Goal: Task Accomplishment & Management: Use online tool/utility

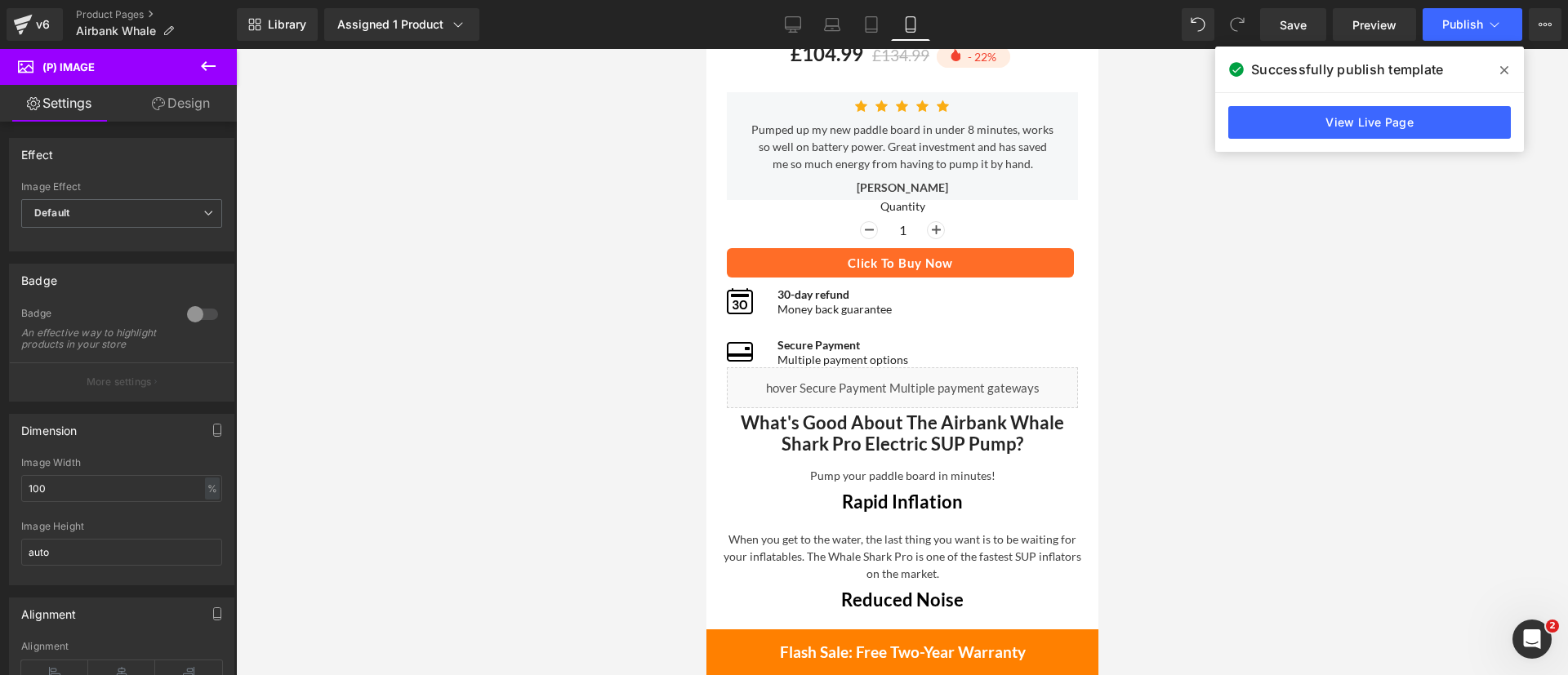
scroll to position [575, 0]
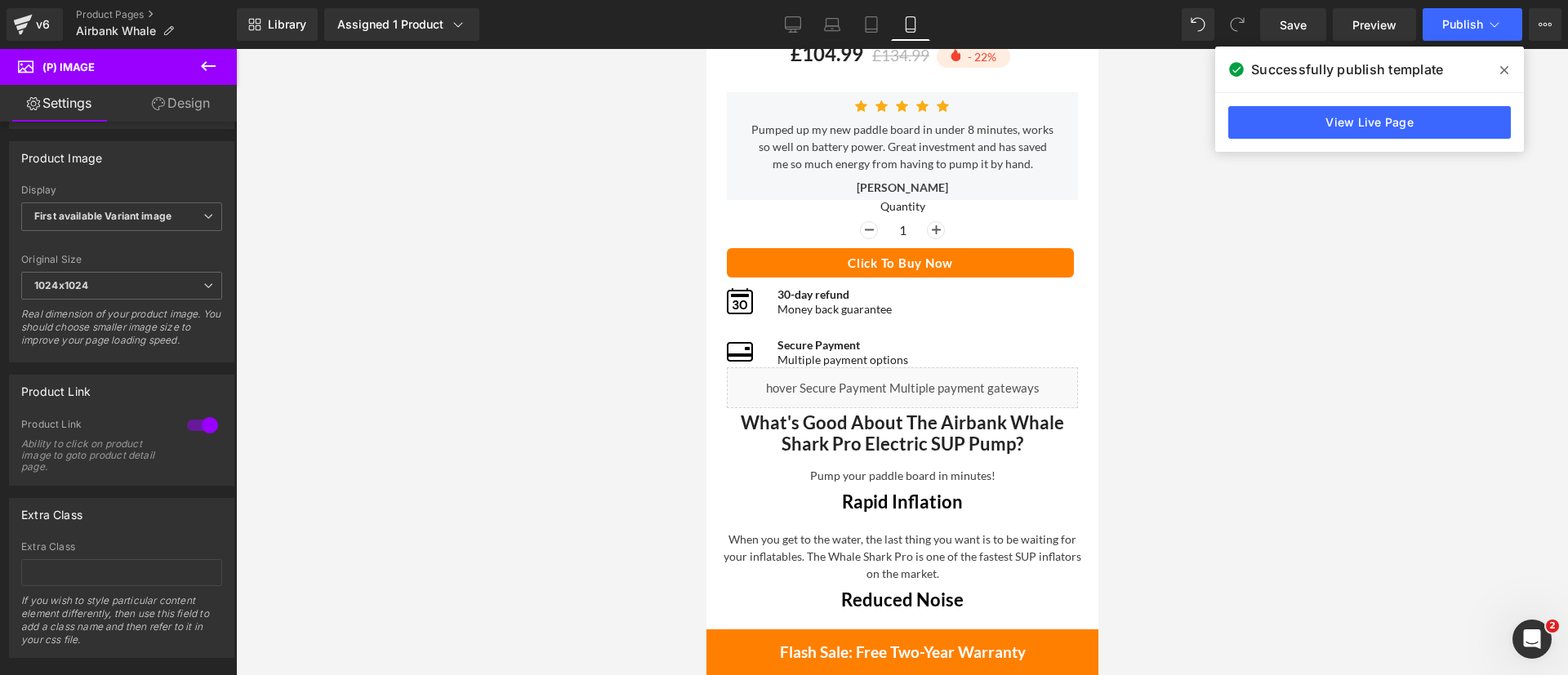
drag, startPoint x: 821, startPoint y: 255, endPoint x: 871, endPoint y: 249, distance: 50.4
click at [821, 255] on button "Click To Buy Now" at bounding box center [900, 262] width 347 height 30
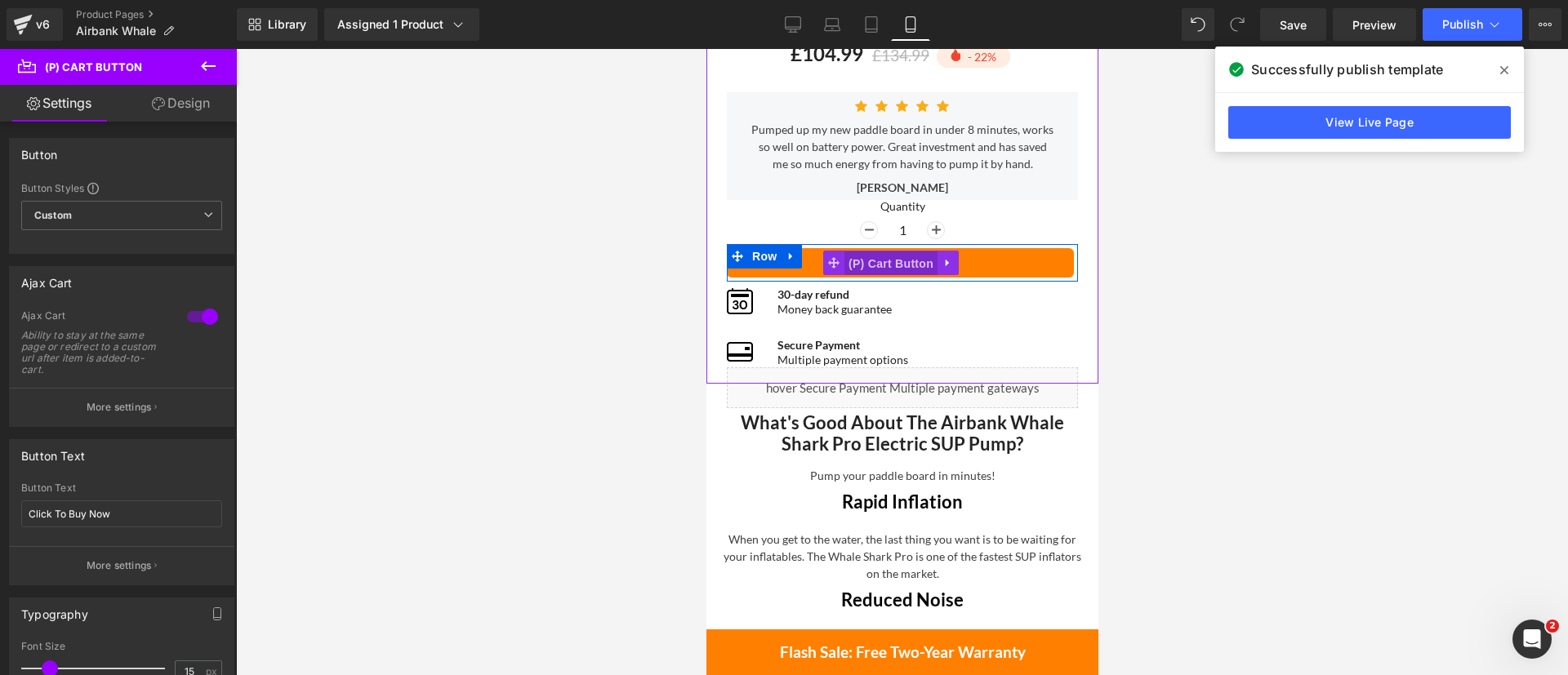
click at [876, 256] on span "(P) Cart Button" at bounding box center [890, 263] width 93 height 25
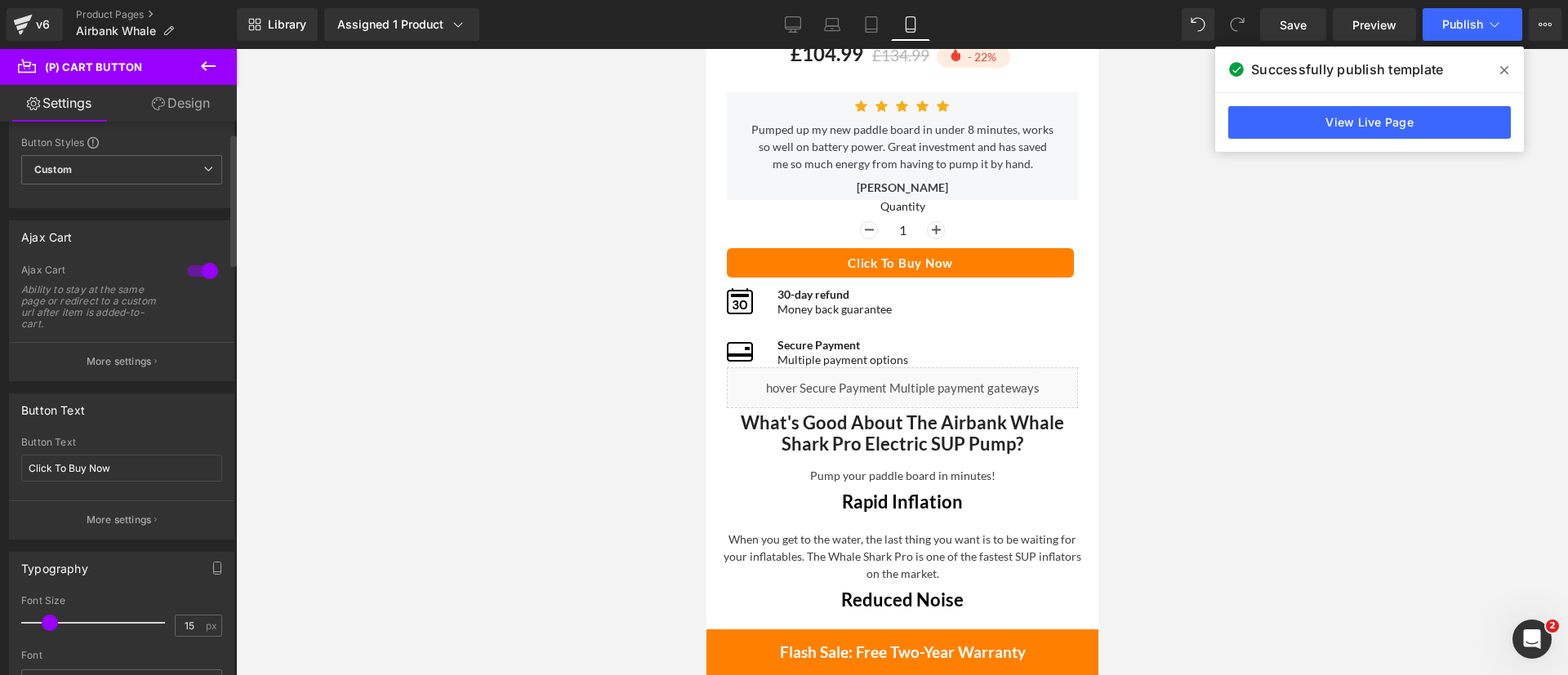
scroll to position [47, 0]
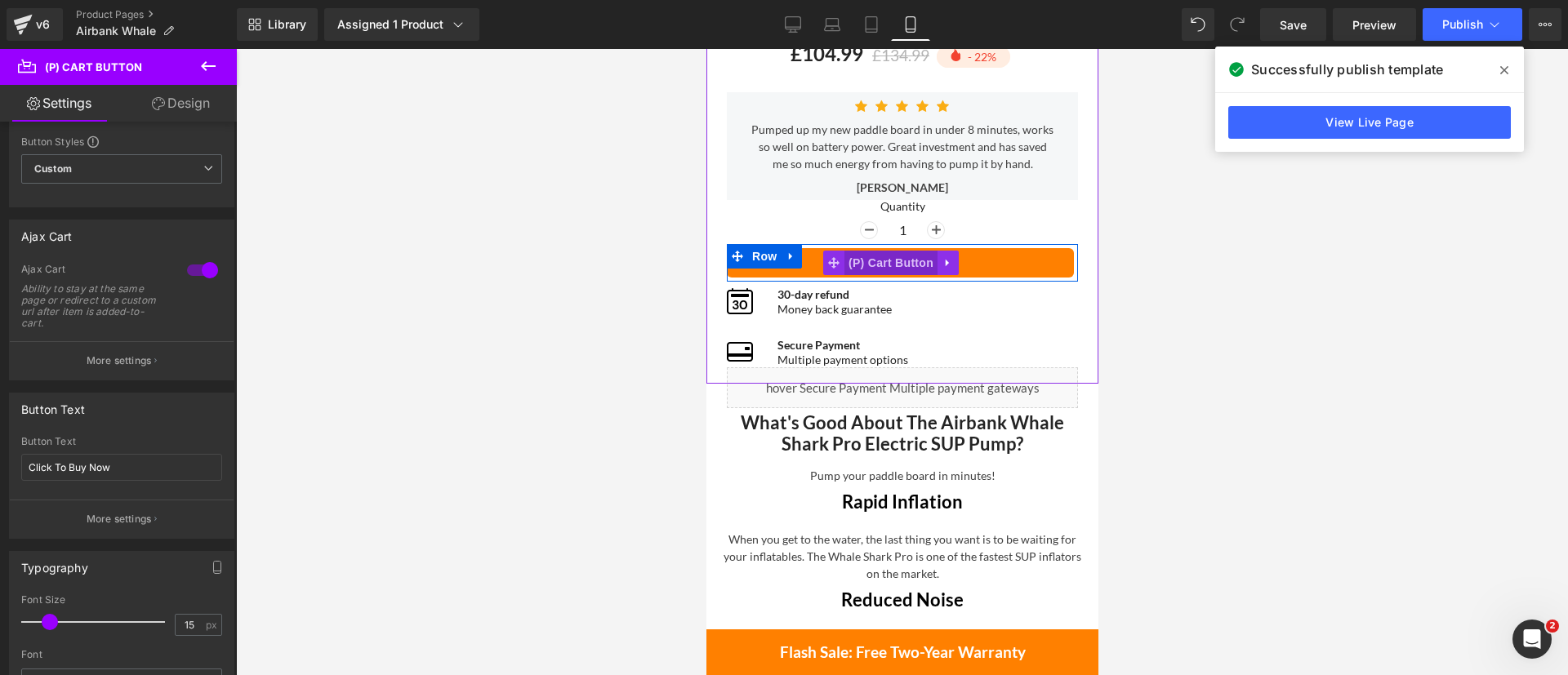
click at [883, 266] on span "(P) Cart Button" at bounding box center [890, 262] width 93 height 25
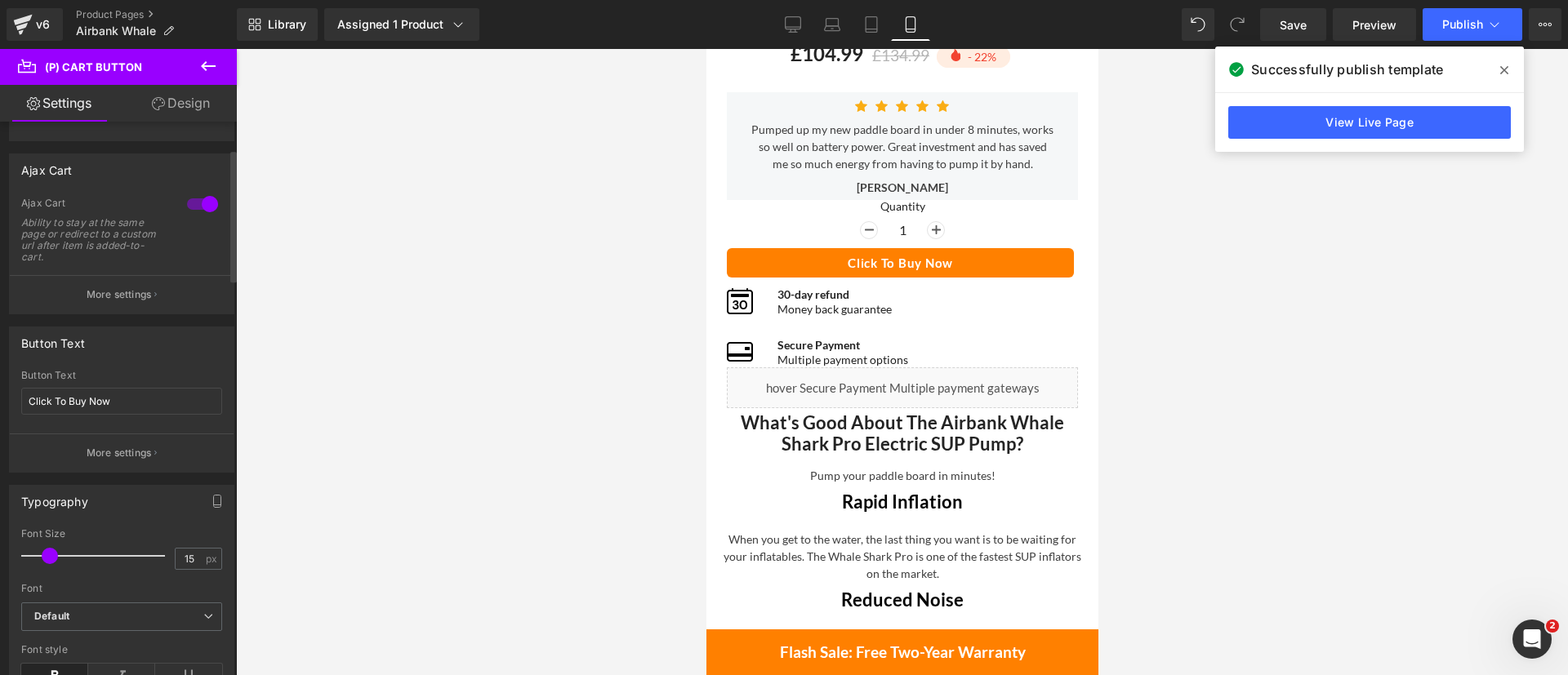
scroll to position [0, 0]
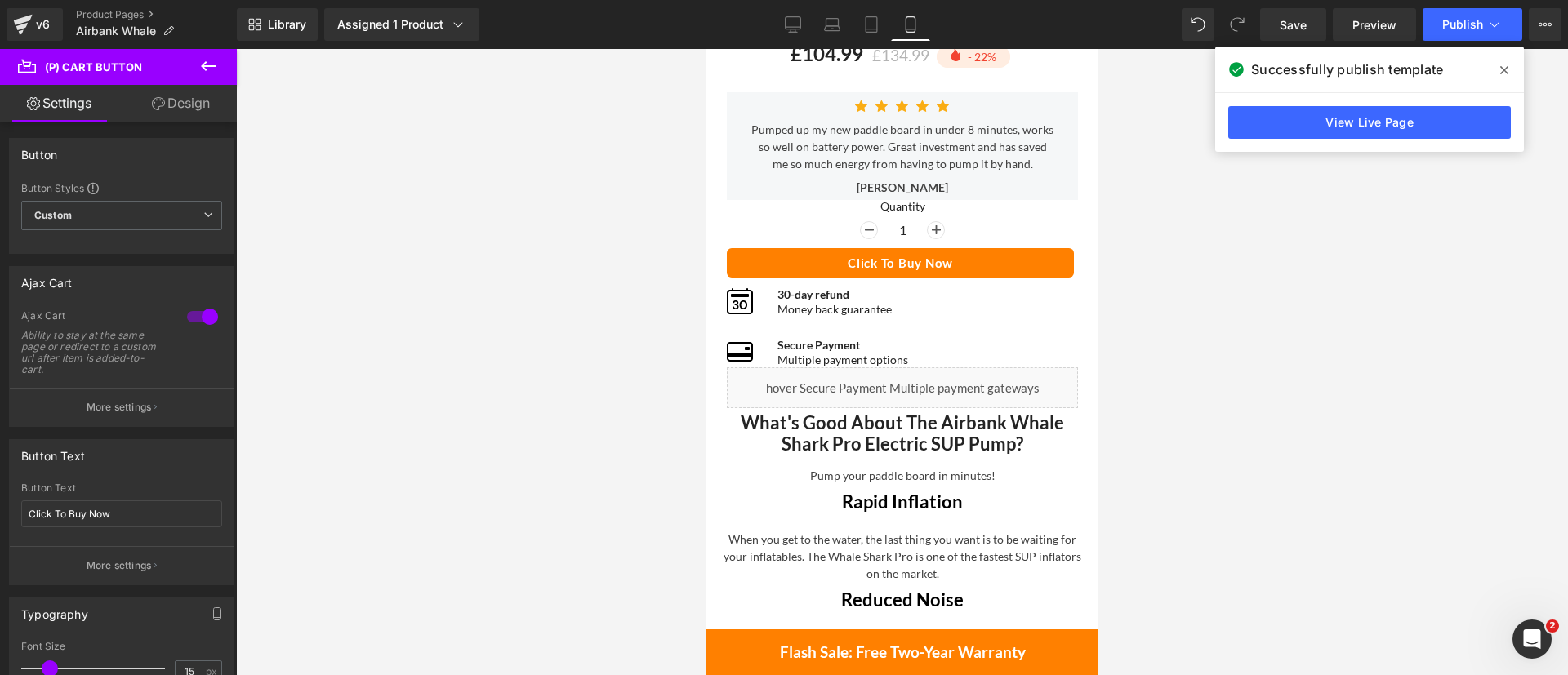
click at [213, 58] on icon at bounding box center [208, 66] width 19 height 19
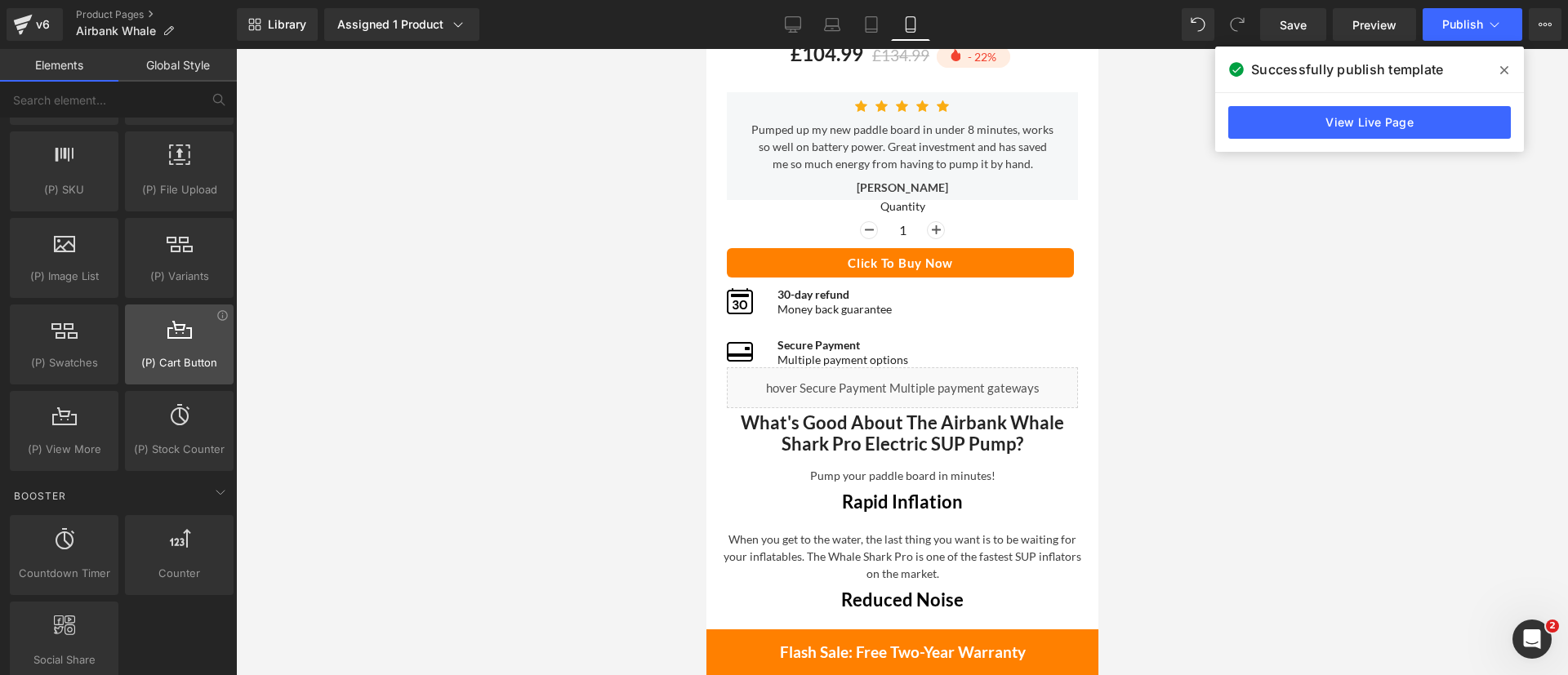
scroll to position [1760, 0]
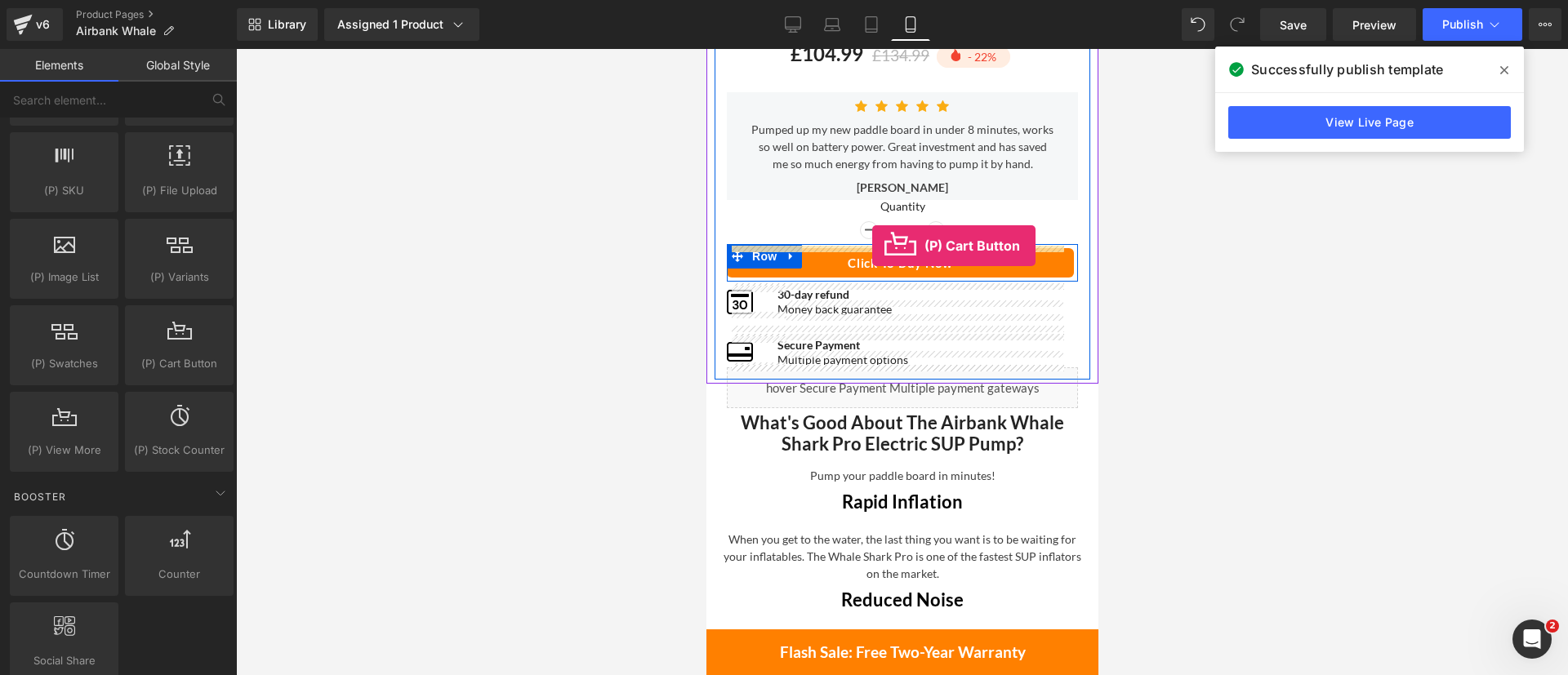
drag, startPoint x: 1201, startPoint y: 360, endPoint x: 872, endPoint y: 244, distance: 348.9
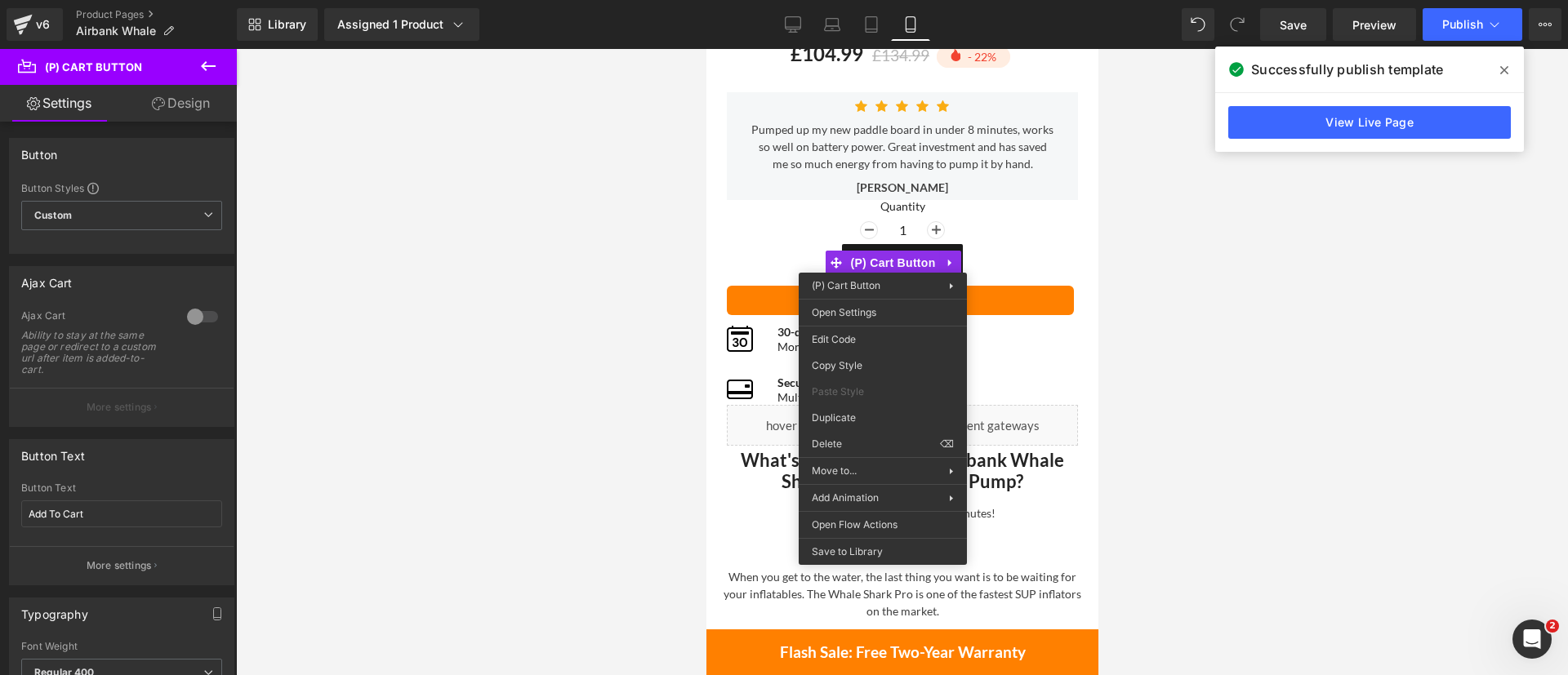
click at [721, 286] on div "Airbank The Whale Shark Pro Electric Air Pump (P) Title £104.99 £134.99 - 22% (…" at bounding box center [902, 199] width 376 height 421
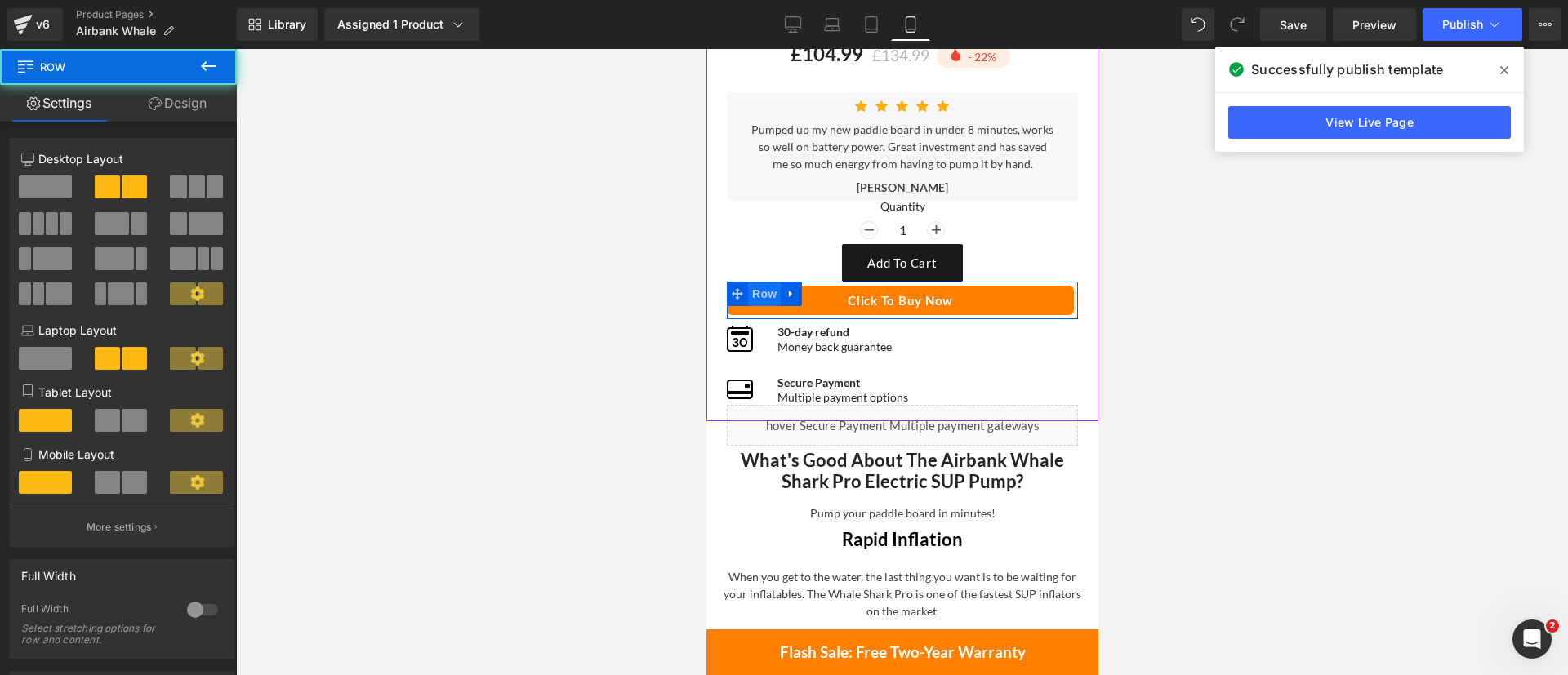
click at [767, 294] on span "Row" at bounding box center [763, 294] width 33 height 25
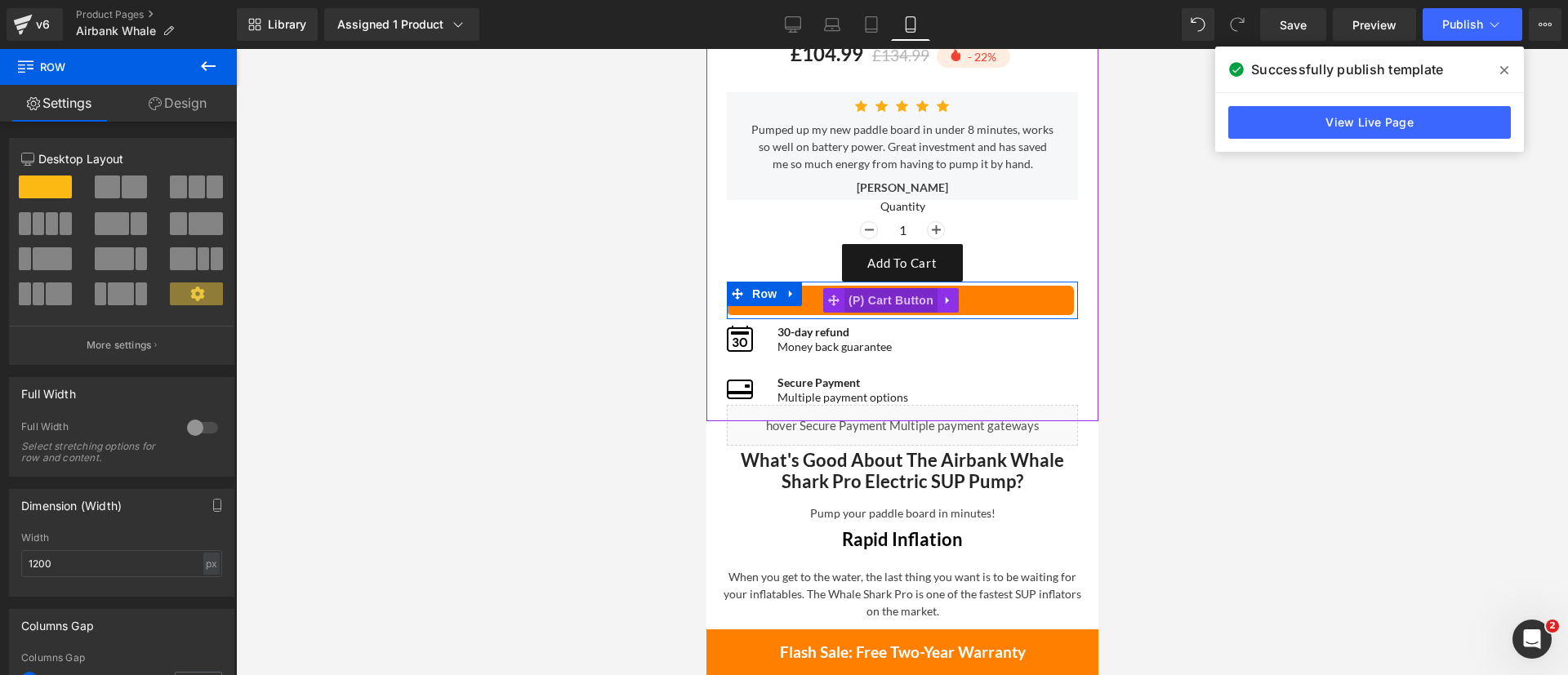
click at [901, 295] on span "(P) Cart Button" at bounding box center [890, 300] width 93 height 25
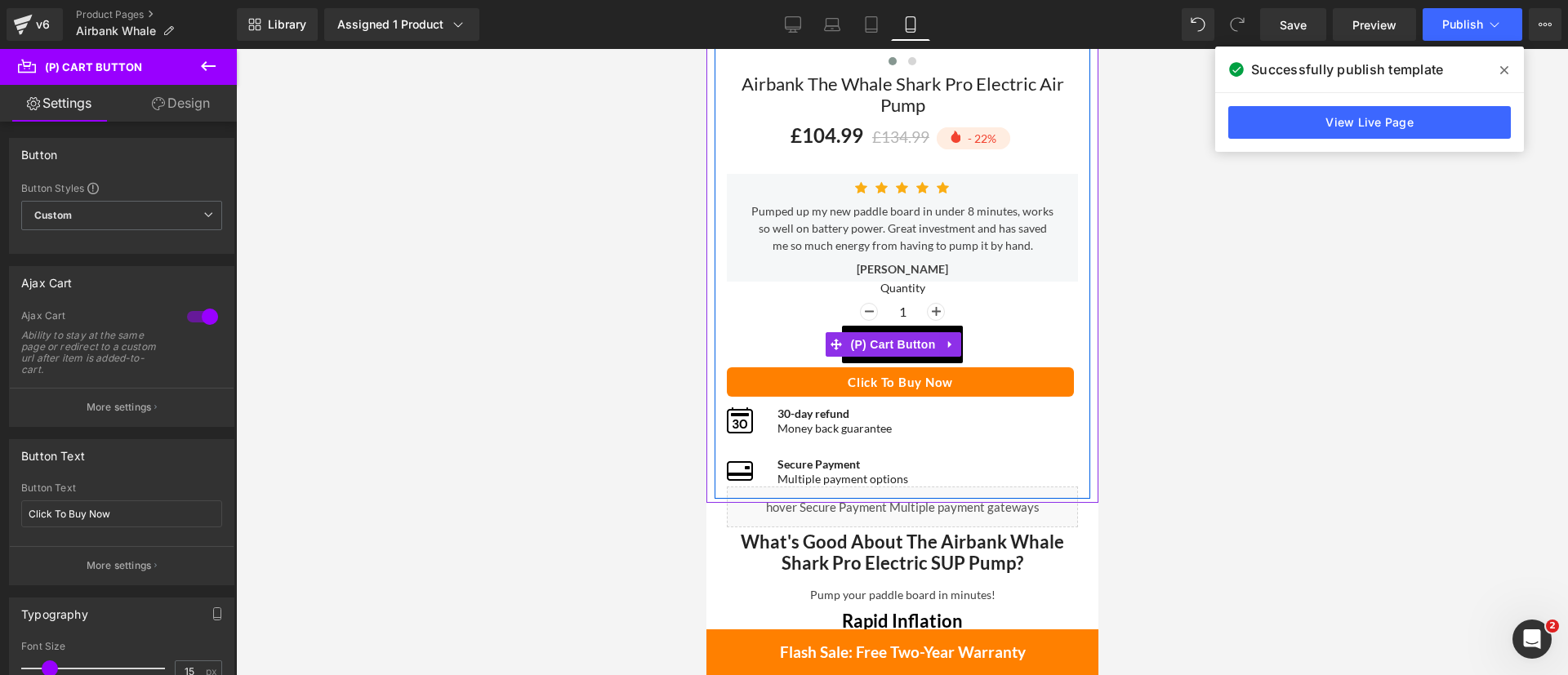
scroll to position [552, 0]
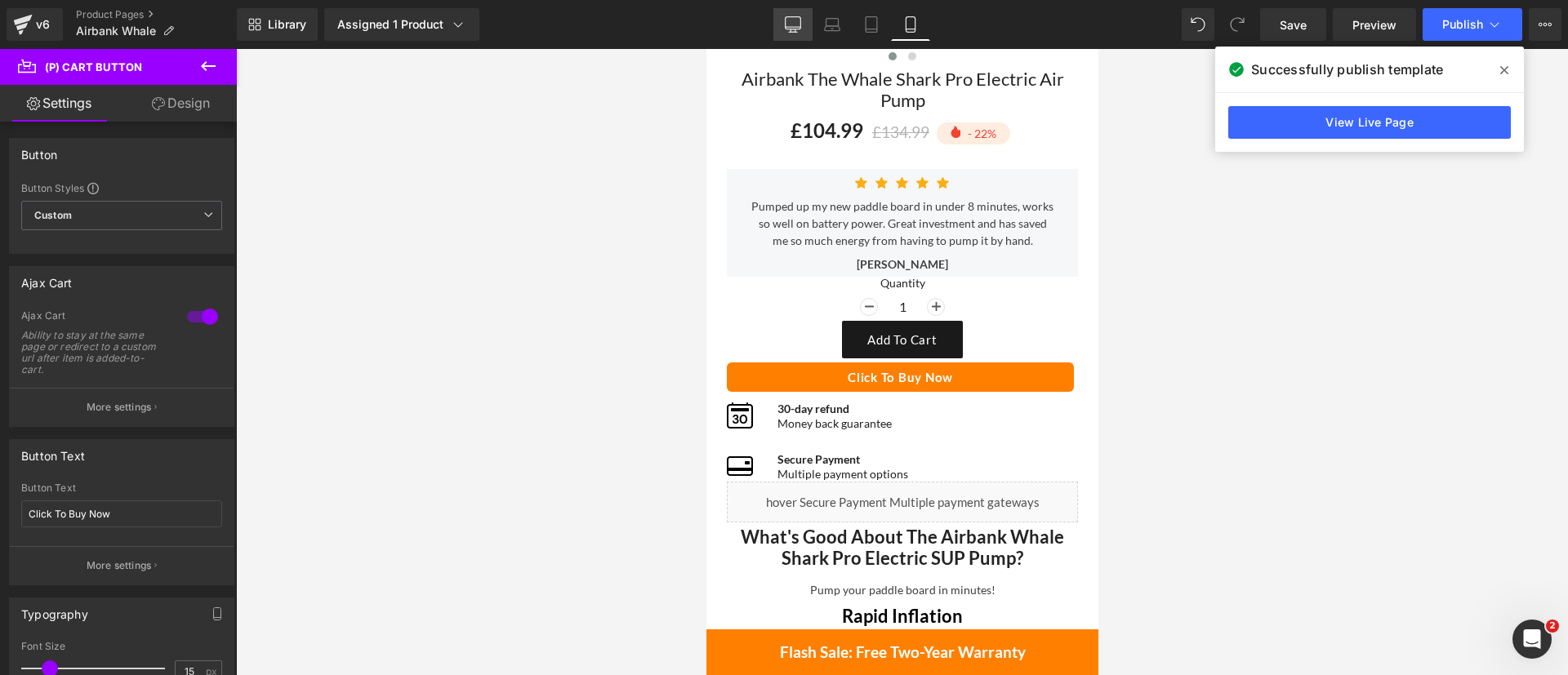
click at [797, 12] on link "Desktop" at bounding box center [793, 25] width 39 height 33
type input "16"
type input "100"
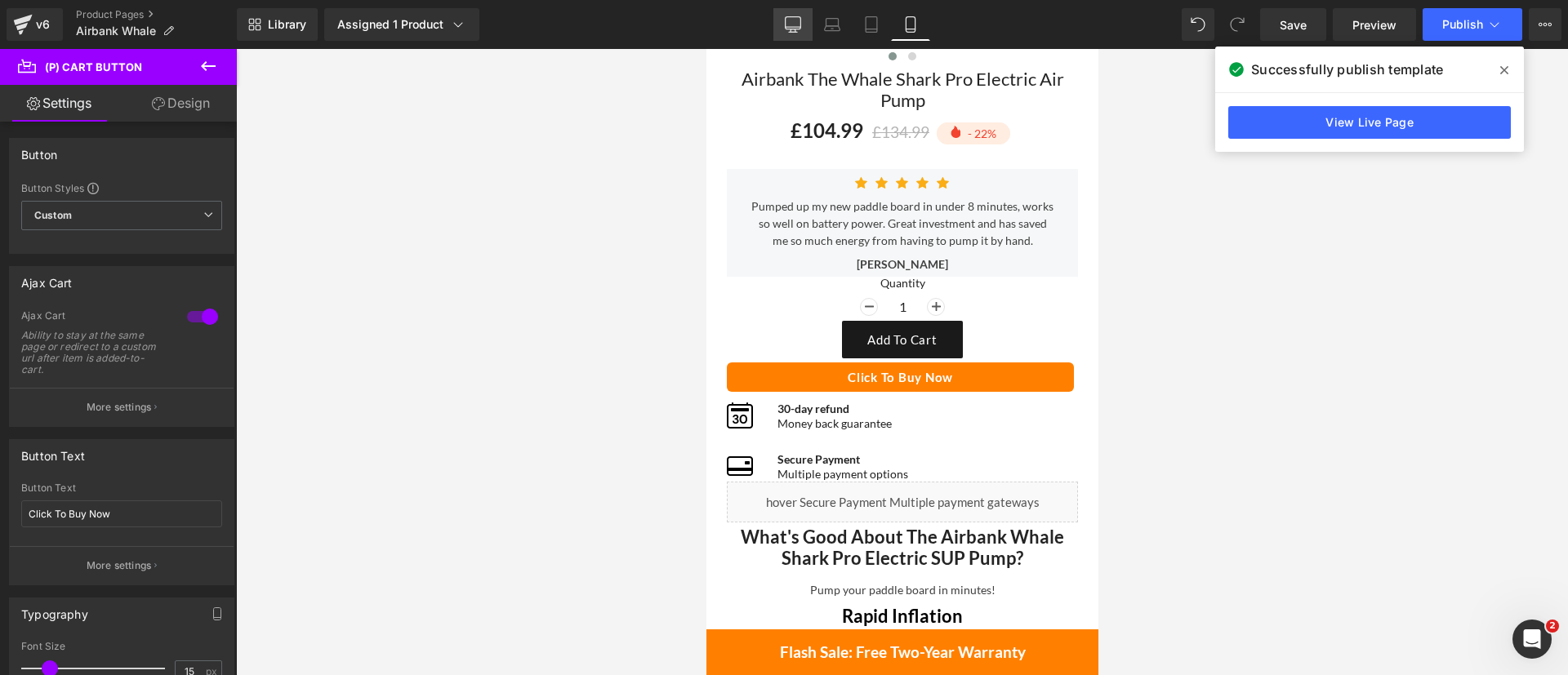
type input "100"
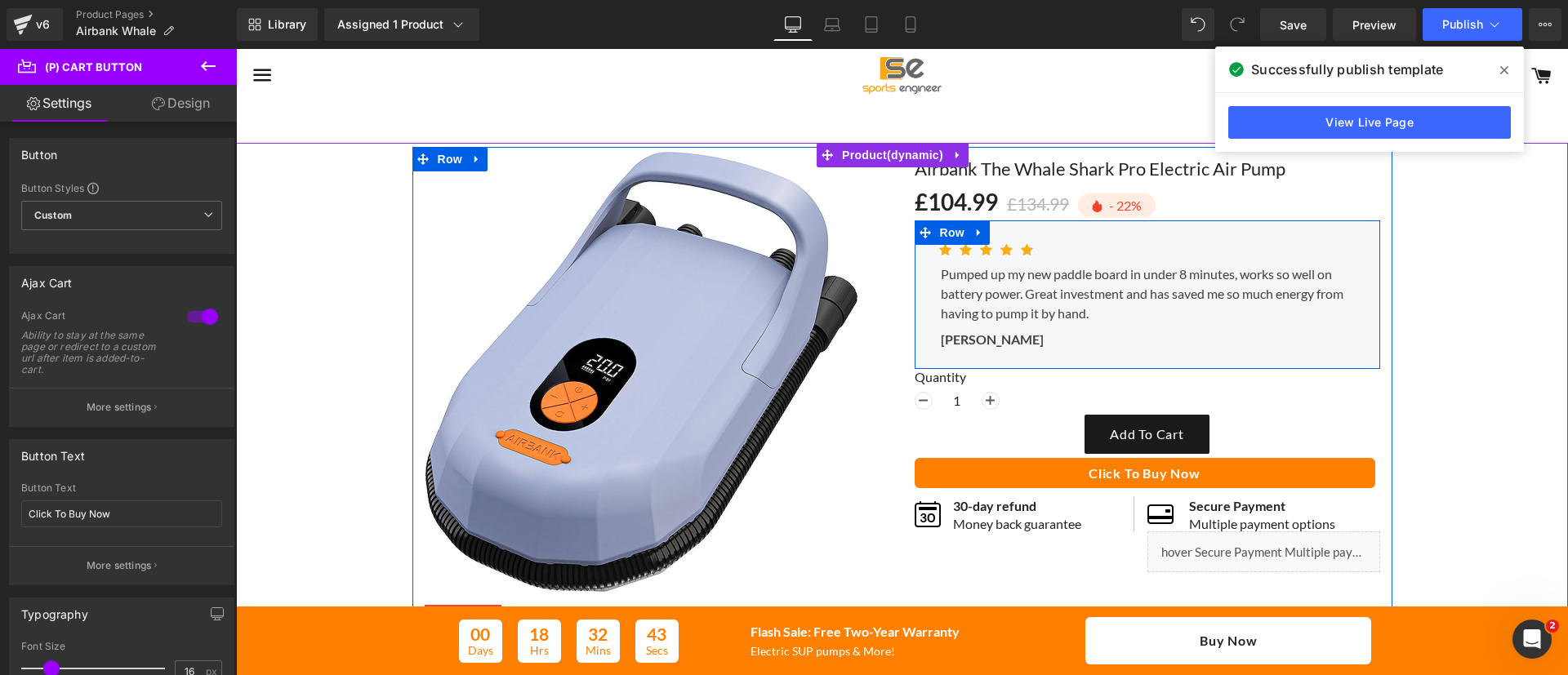
scroll to position [2, 0]
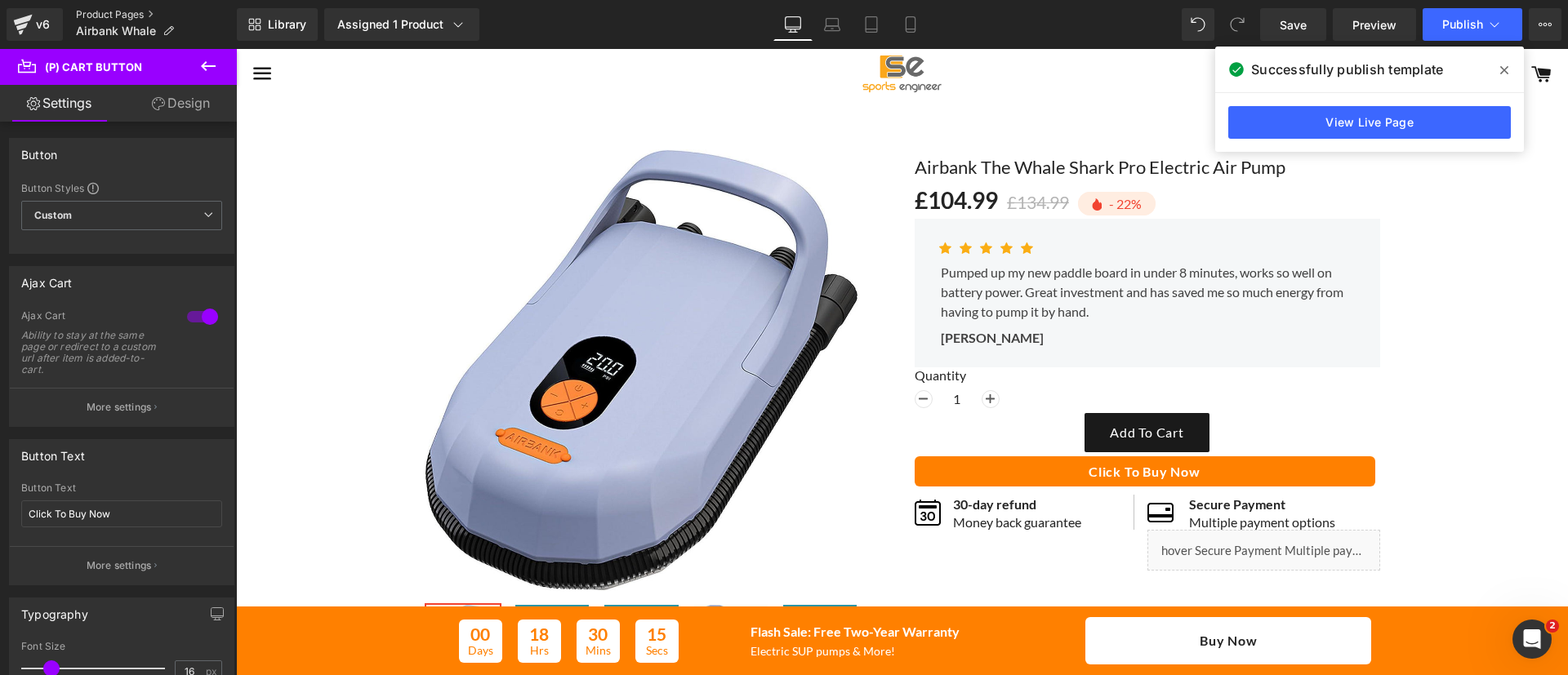
click at [106, 9] on link "Product Pages" at bounding box center [157, 14] width 161 height 13
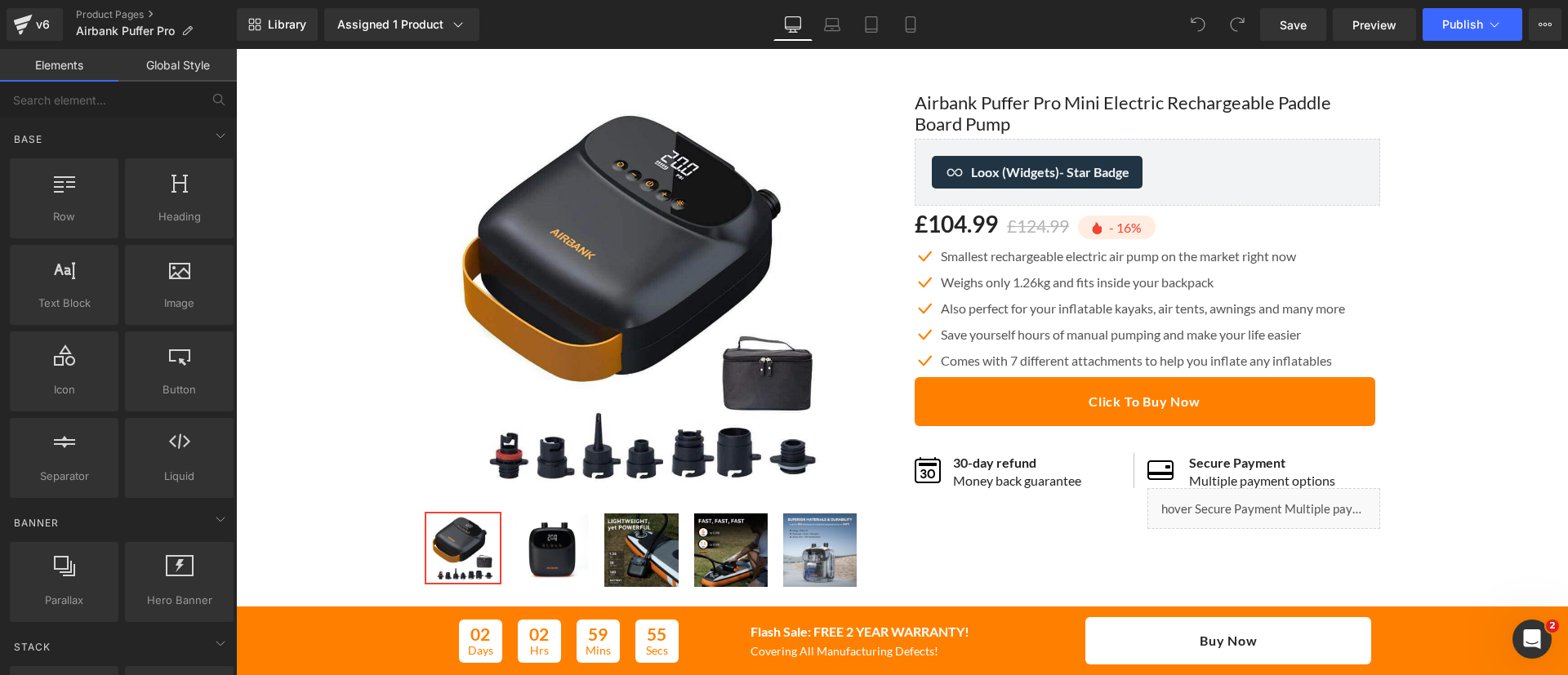
click at [994, 260] on p "Smallest rechargeable electric air pump on the market right now" at bounding box center [1143, 255] width 404 height 19
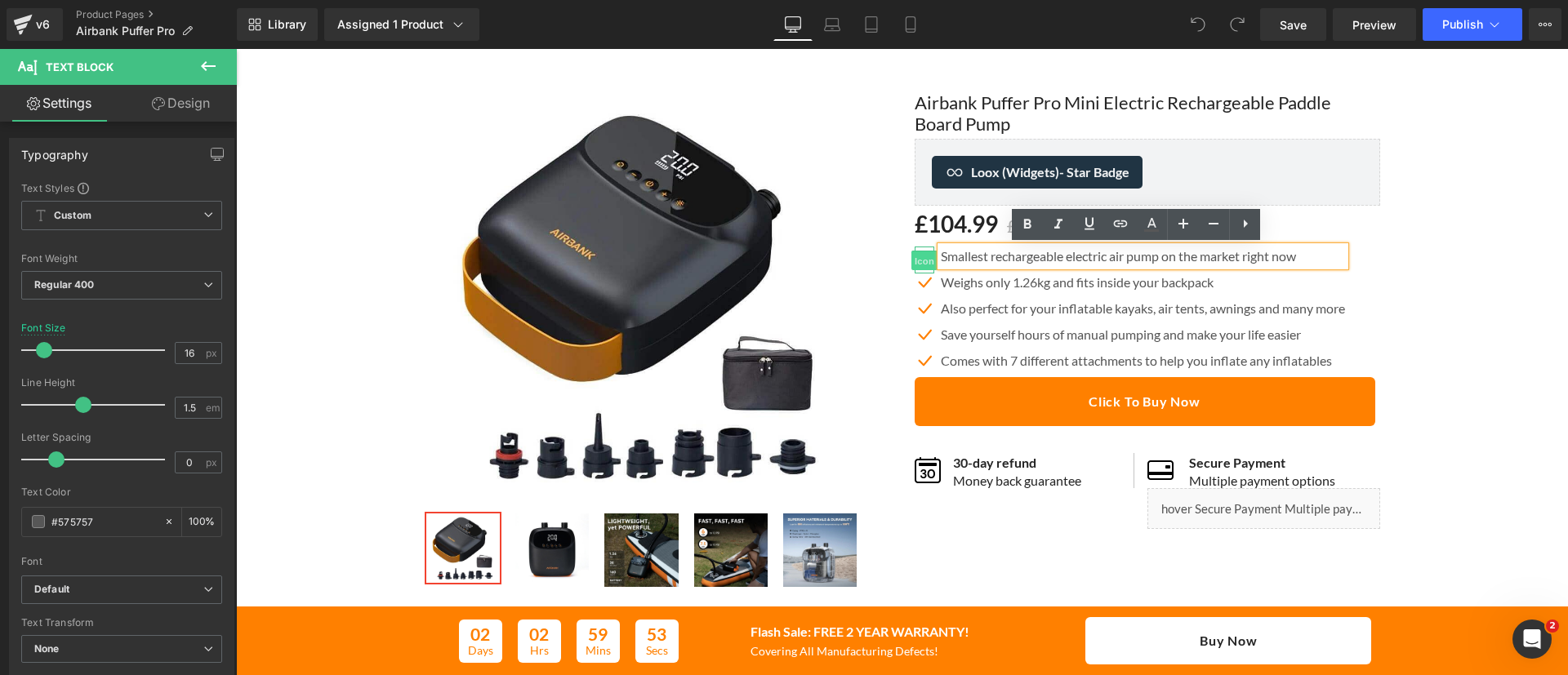
click at [911, 256] on span "Icon" at bounding box center [924, 261] width 26 height 19
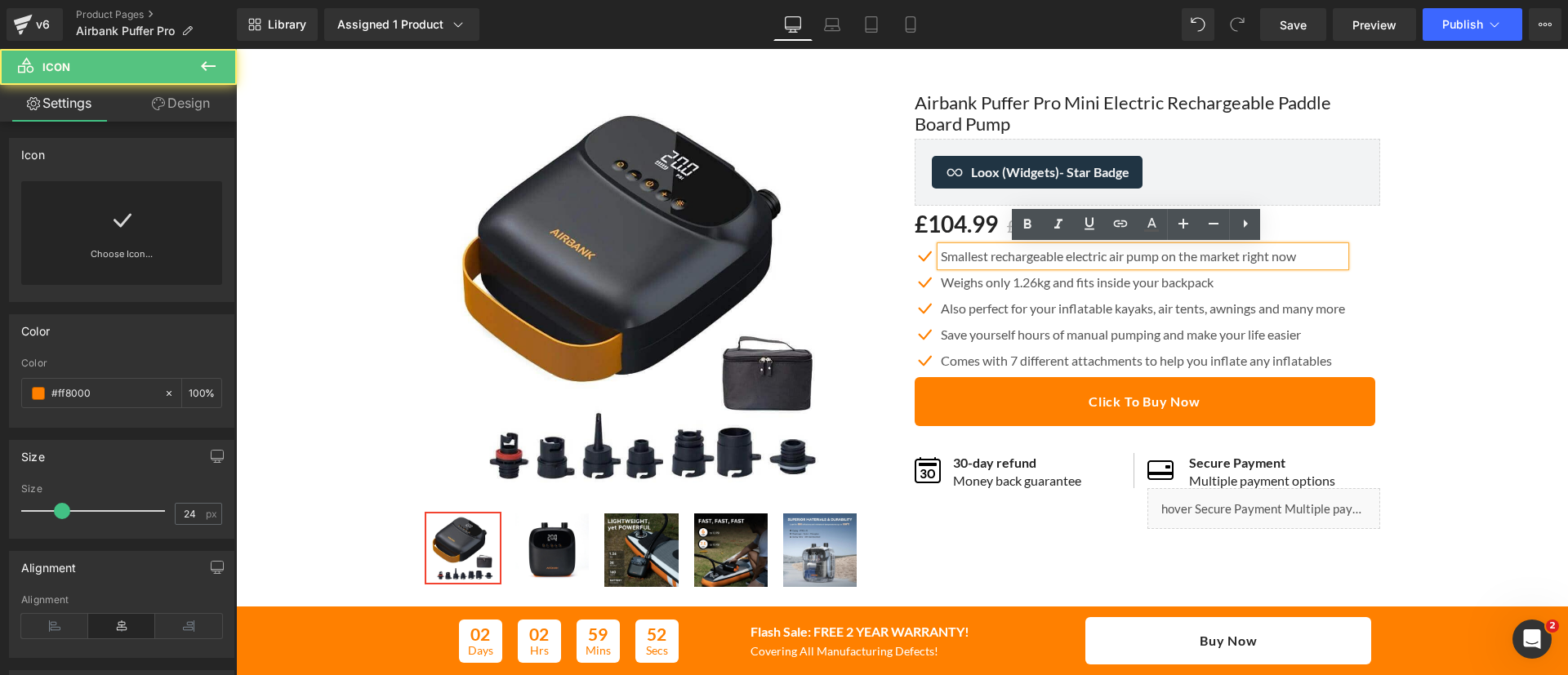
click at [885, 249] on div "Sale Off (P) Image" at bounding box center [657, 340] width 490 height 497
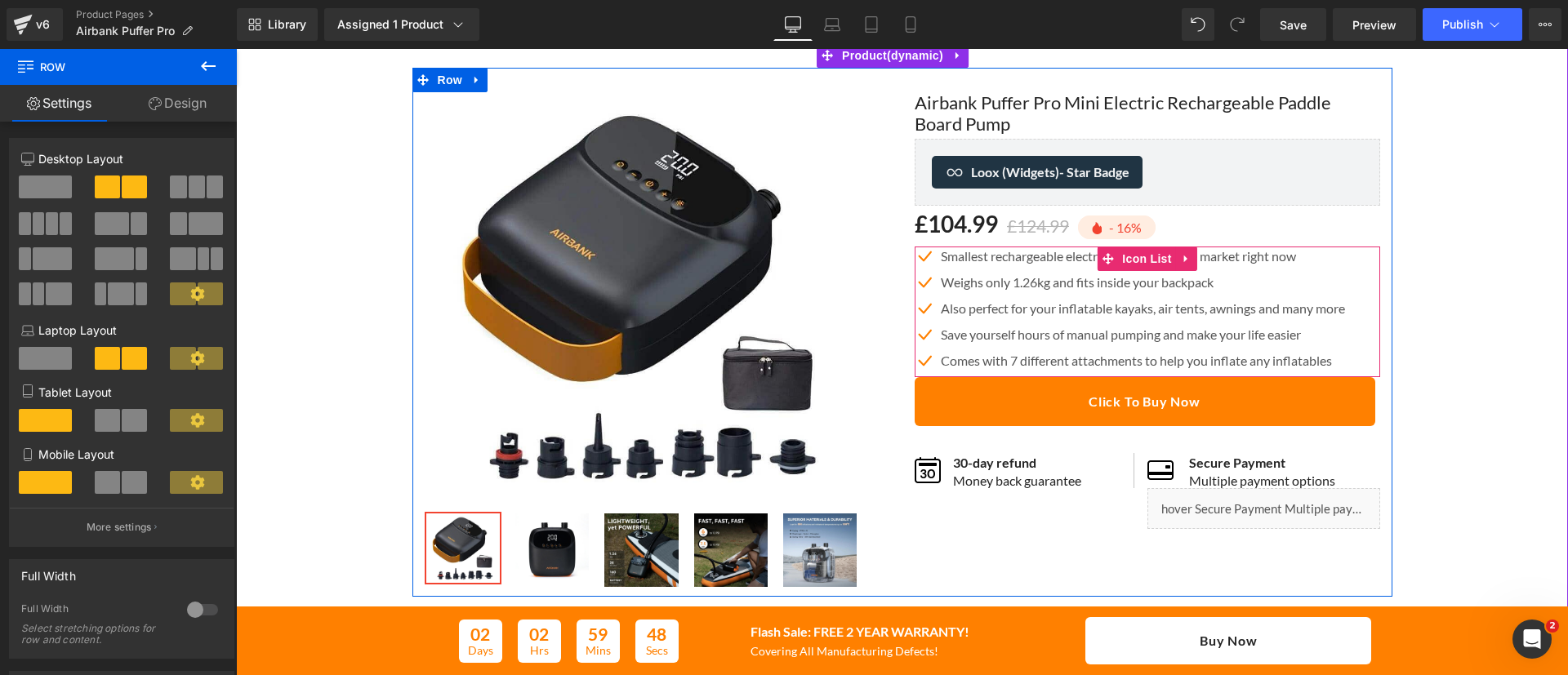
click at [1345, 252] on div "Icon Smallest rechargeable electric air pump on the market right now Text Block…" at bounding box center [1147, 311] width 465 height 130
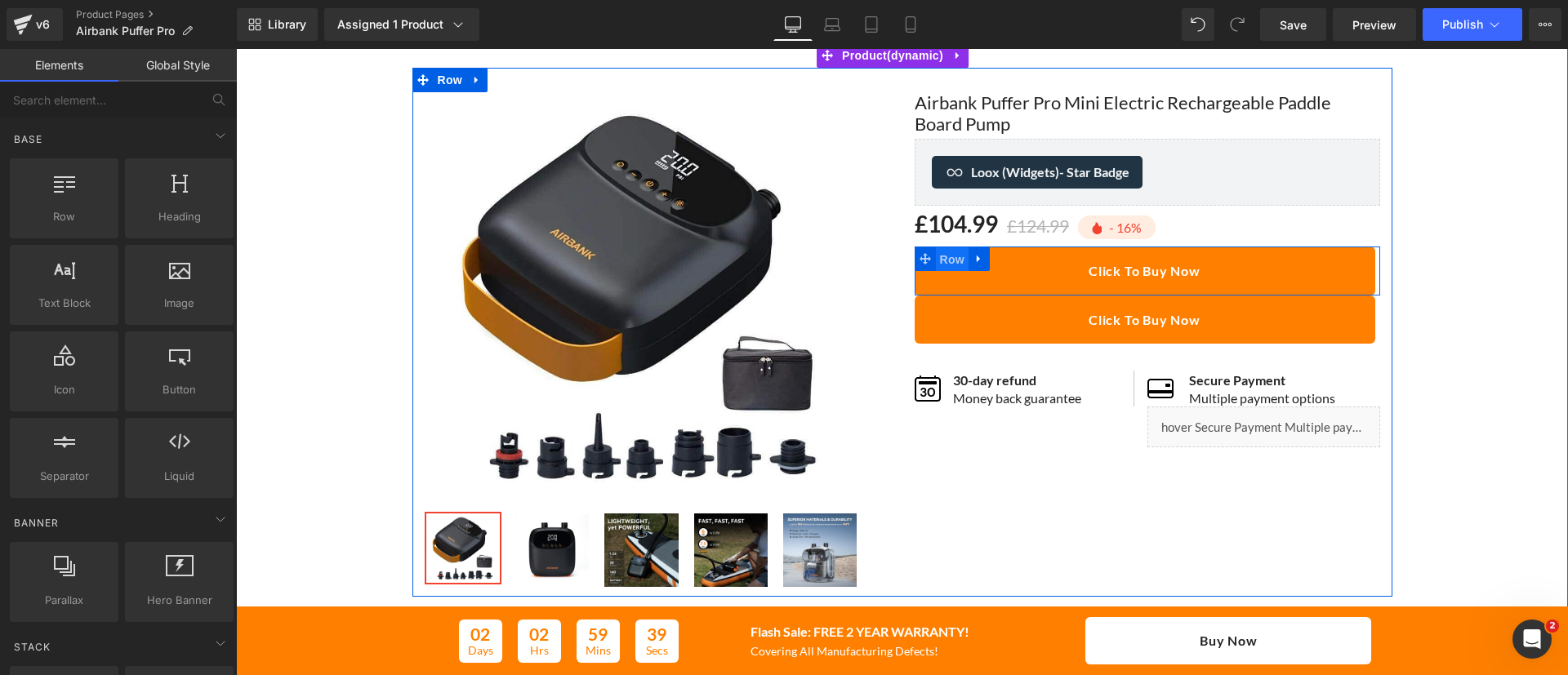
click at [936, 258] on span "Row" at bounding box center [952, 259] width 33 height 25
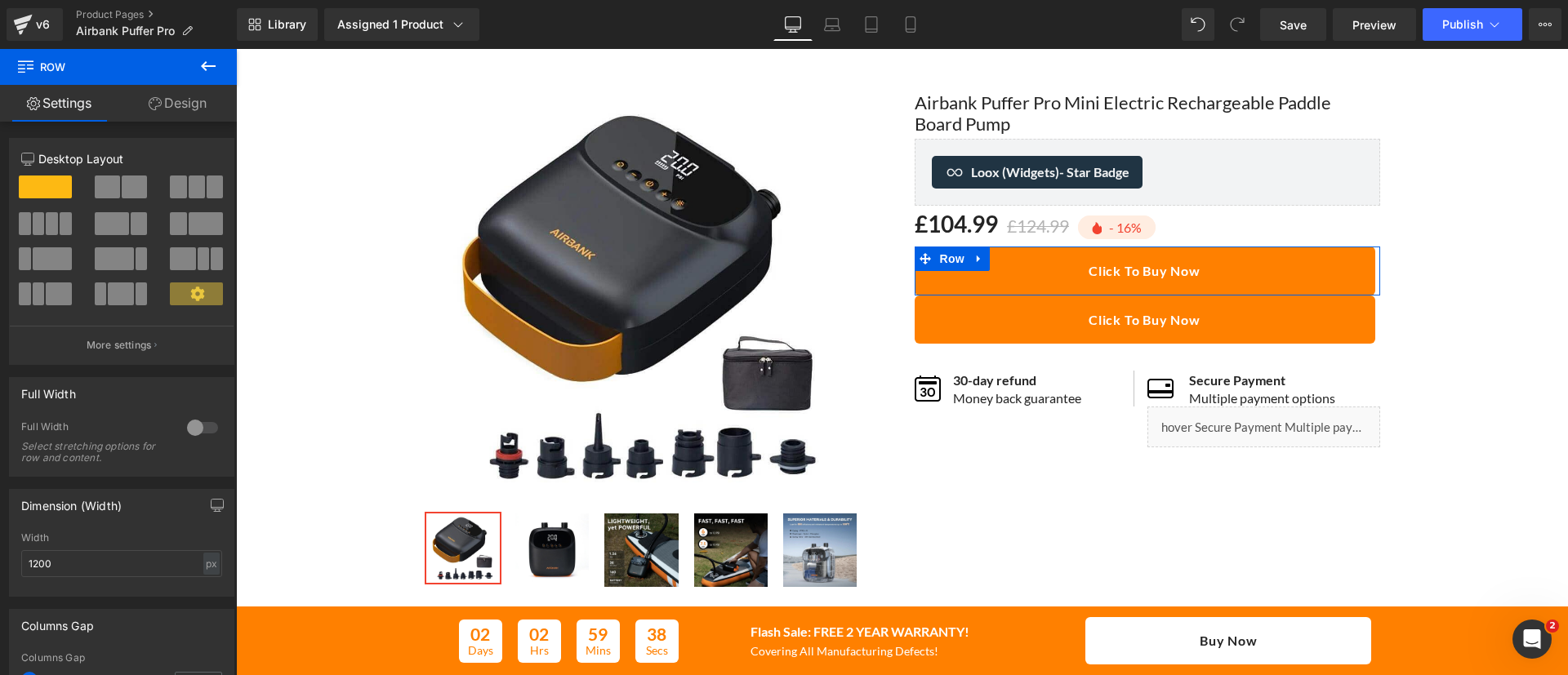
click at [194, 98] on link "Design" at bounding box center [178, 102] width 118 height 36
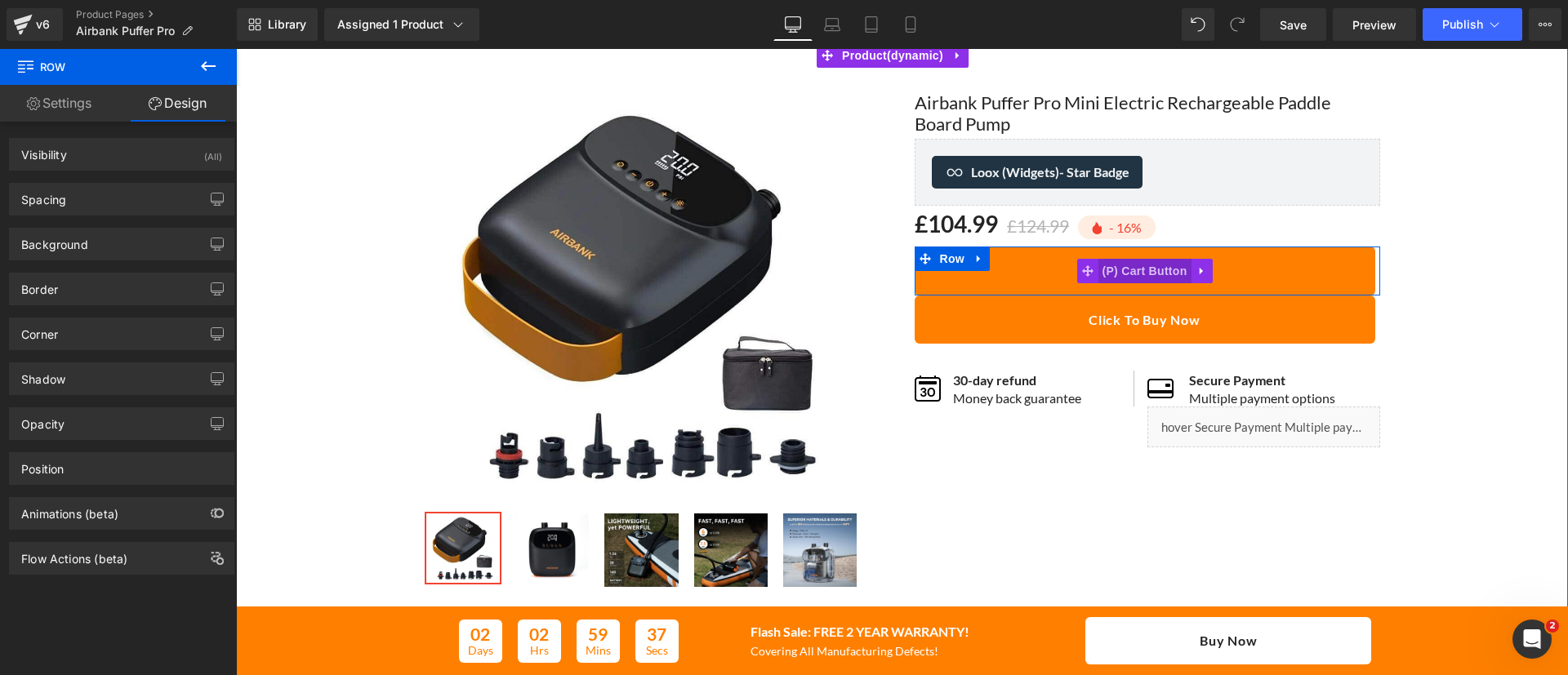
click at [1142, 266] on span "(P) Cart Button" at bounding box center [1144, 271] width 93 height 25
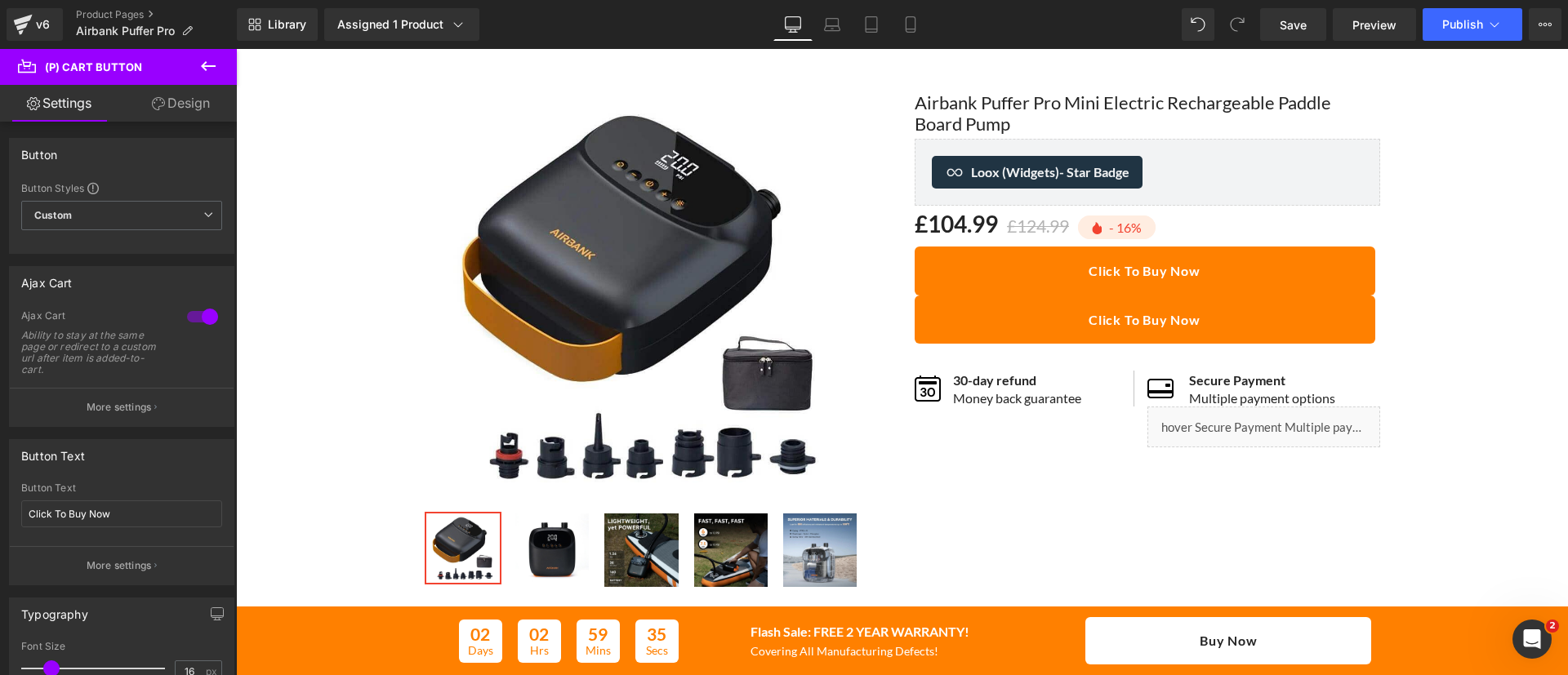
click at [195, 321] on div at bounding box center [202, 316] width 39 height 26
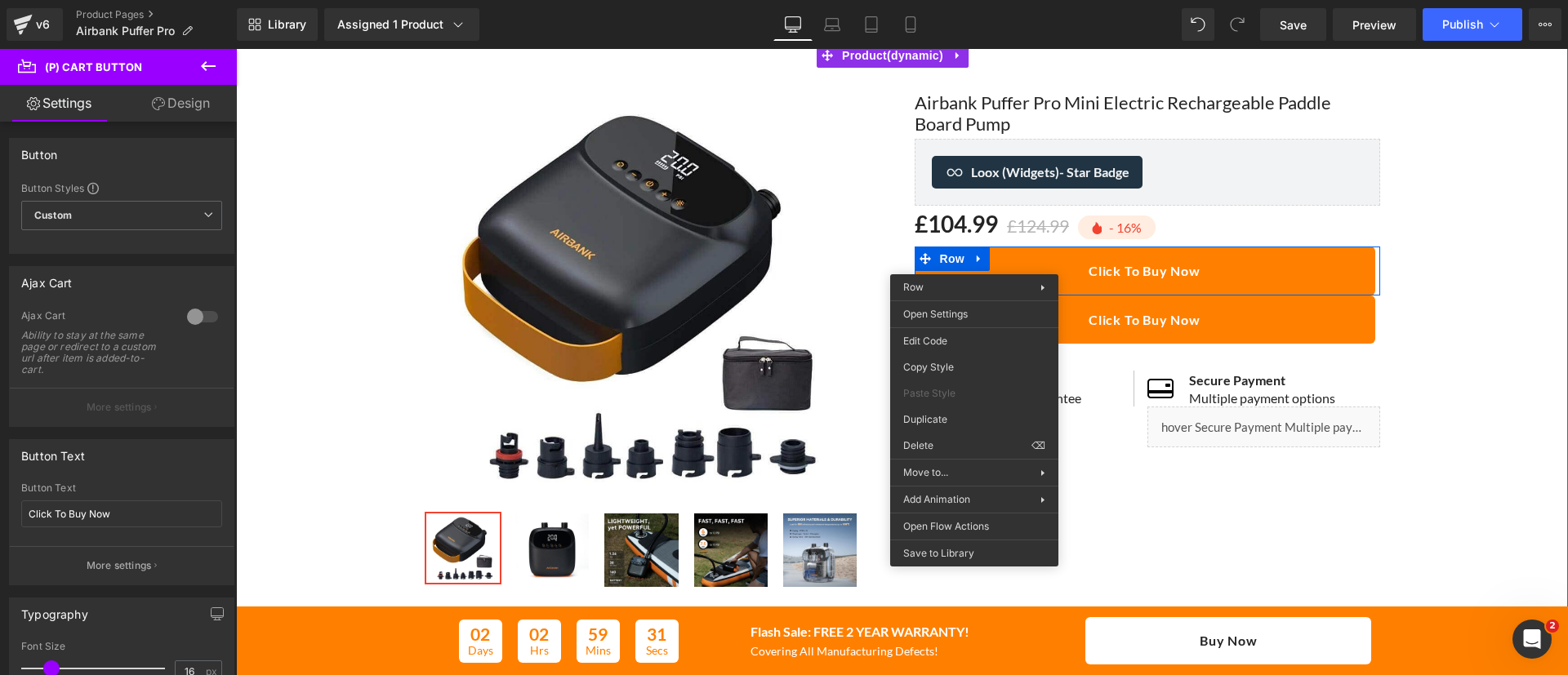
click at [1202, 498] on div "Sale Off (P) Image ‹ ›" at bounding box center [902, 332] width 980 height 529
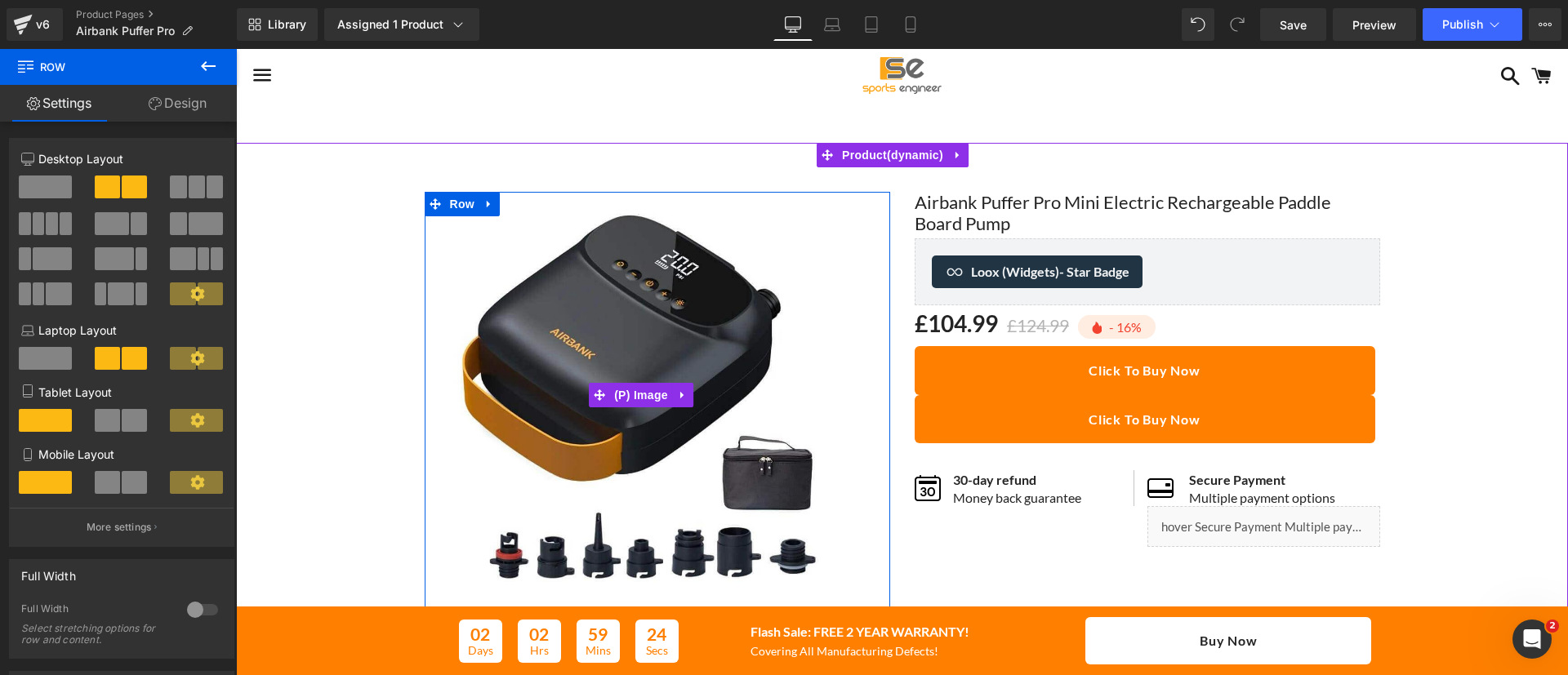
scroll to position [262, 0]
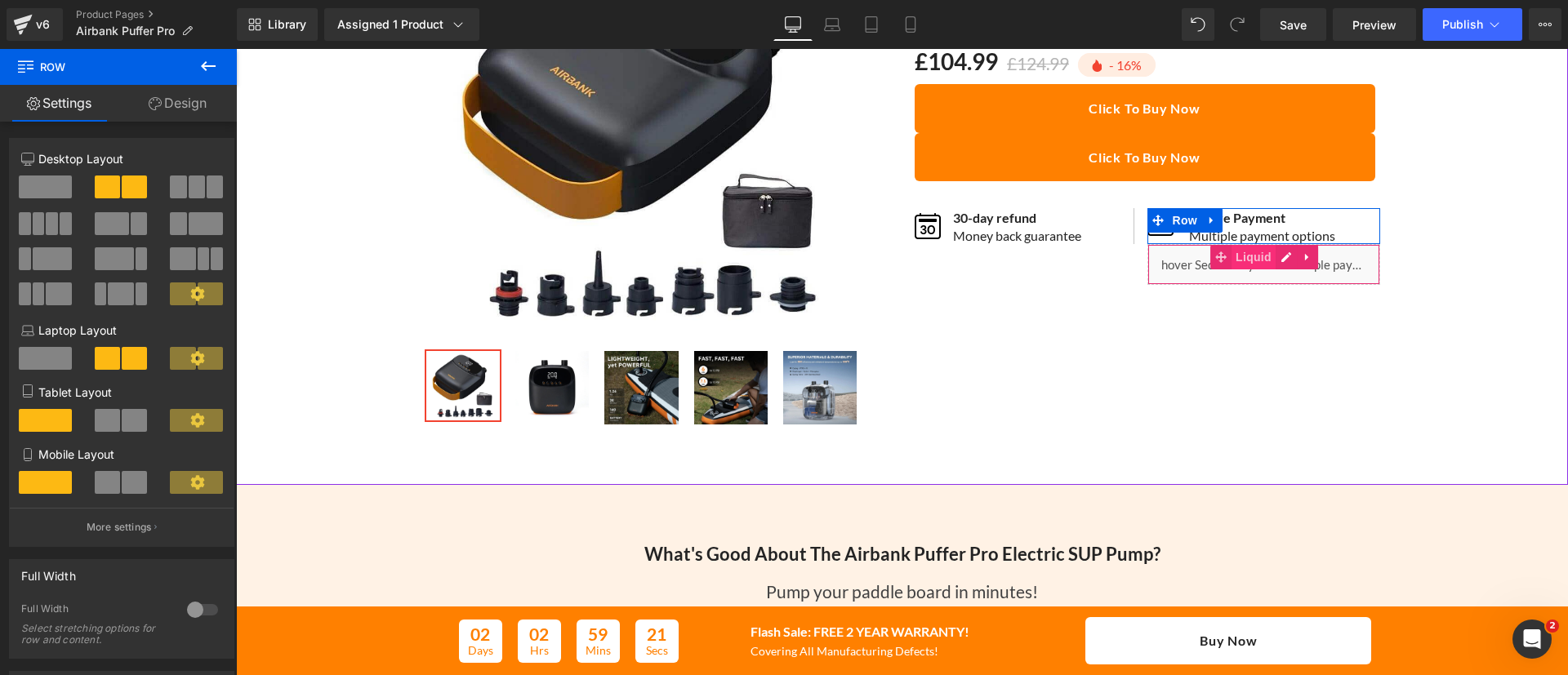
click at [1248, 259] on span "Liquid" at bounding box center [1254, 257] width 44 height 25
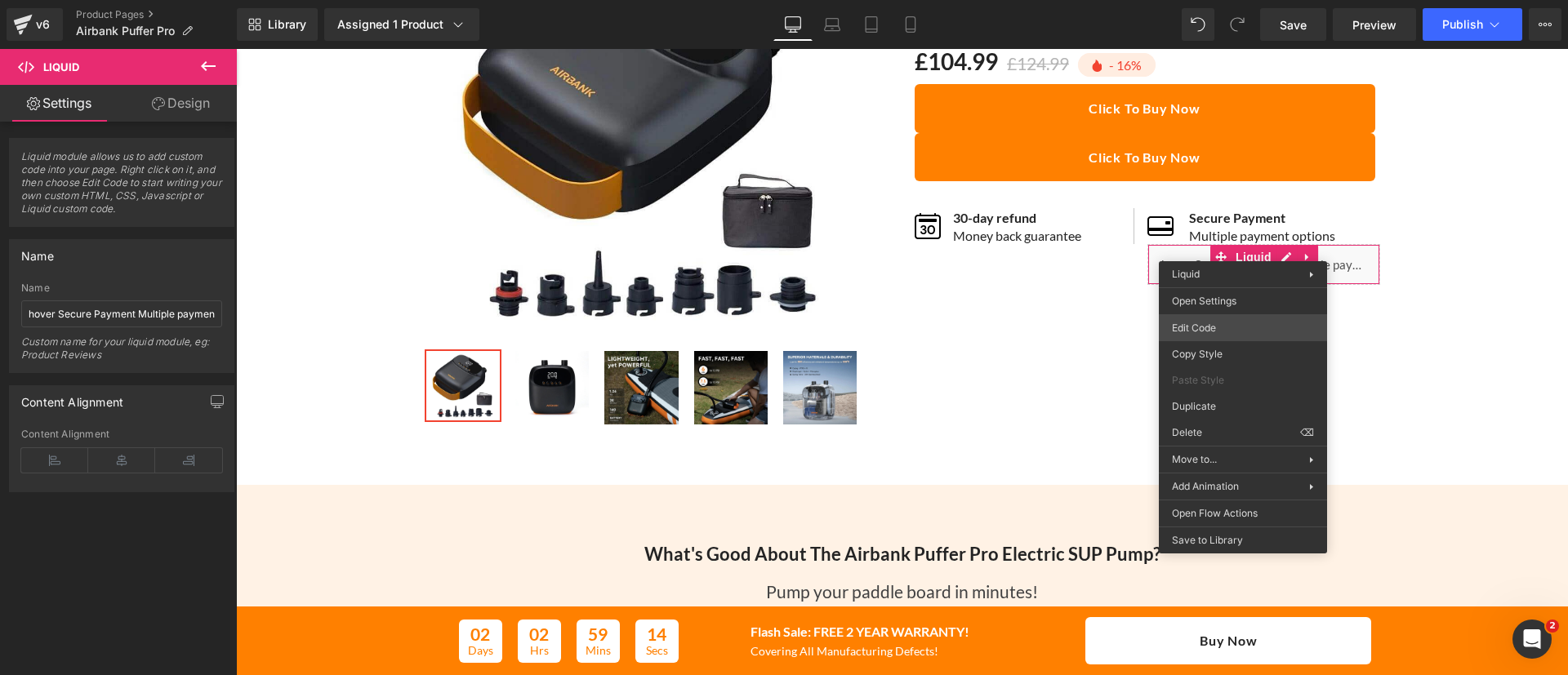
click at [1235, 325] on body "Liquid You are previewing how the will restyle your page. You can not edit Elem…" at bounding box center [784, 338] width 1568 height 675
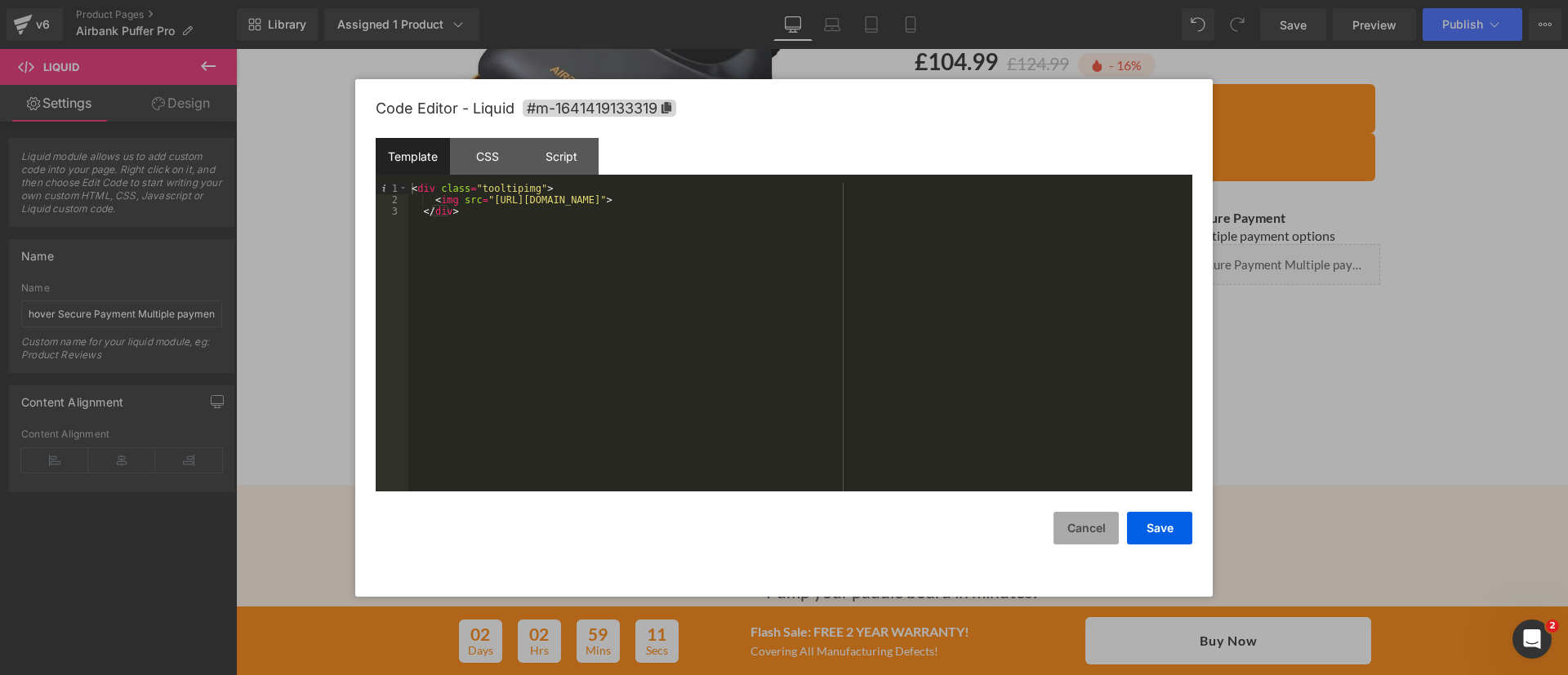
click at [1088, 536] on button "Cancel" at bounding box center [1086, 528] width 65 height 33
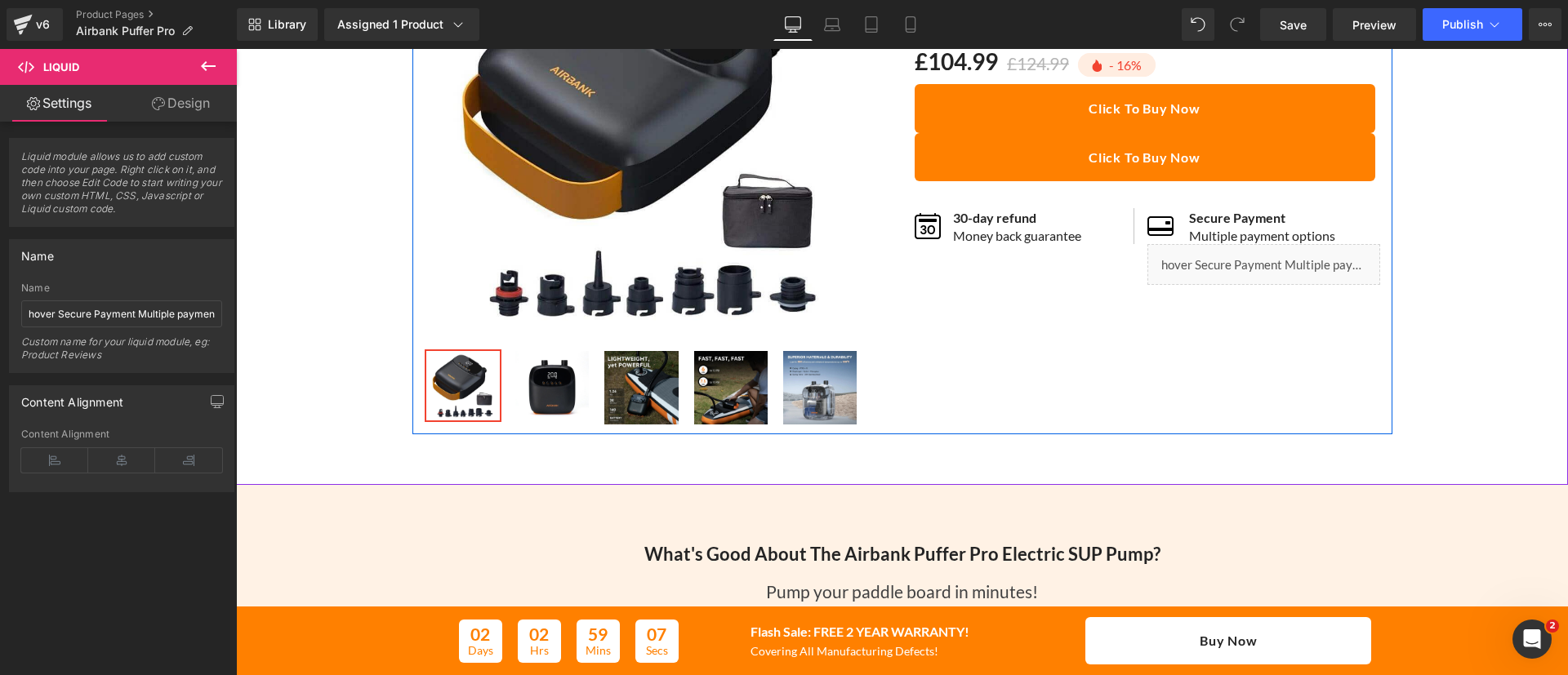
click at [1175, 383] on div "Sale Off (P) Image ‹ ›" at bounding box center [902, 169] width 980 height 529
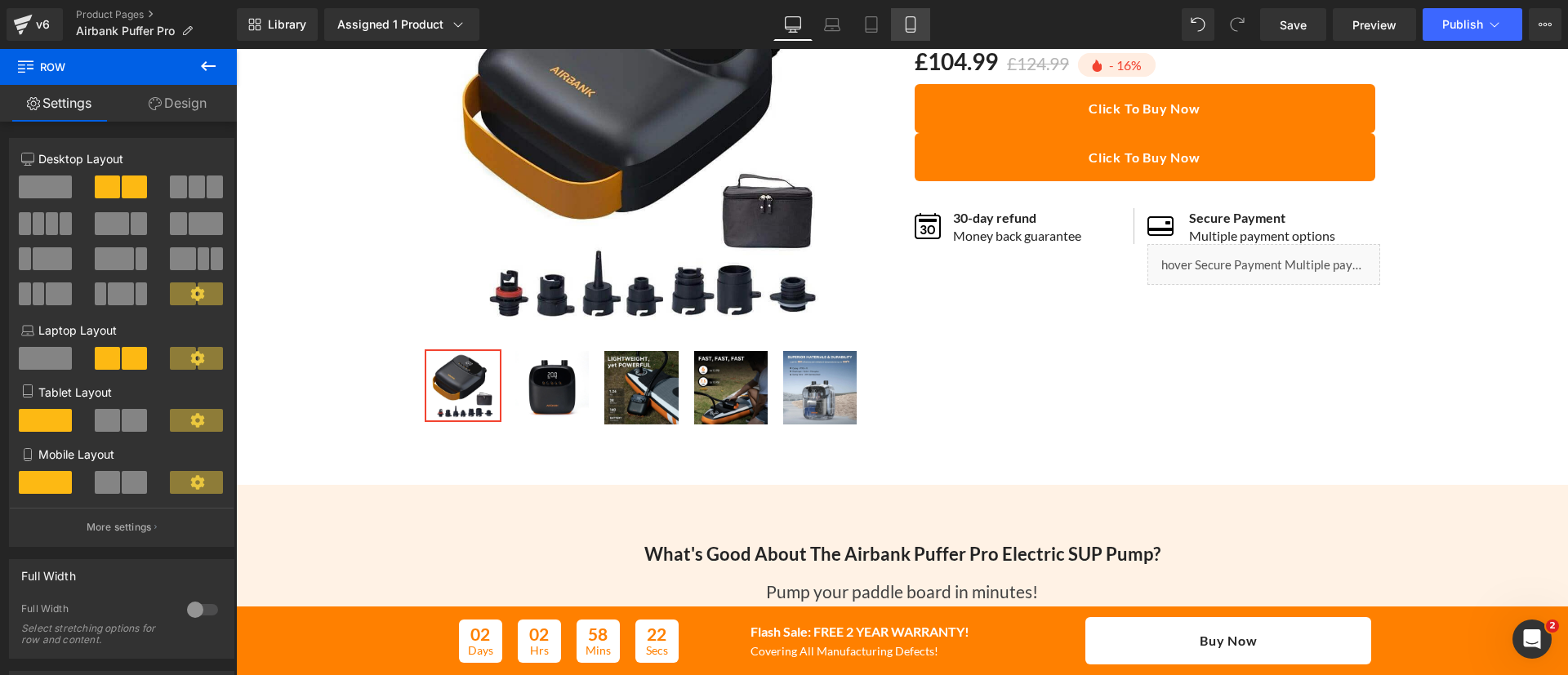
click at [900, 32] on link "Mobile" at bounding box center [911, 25] width 39 height 33
type input "100"
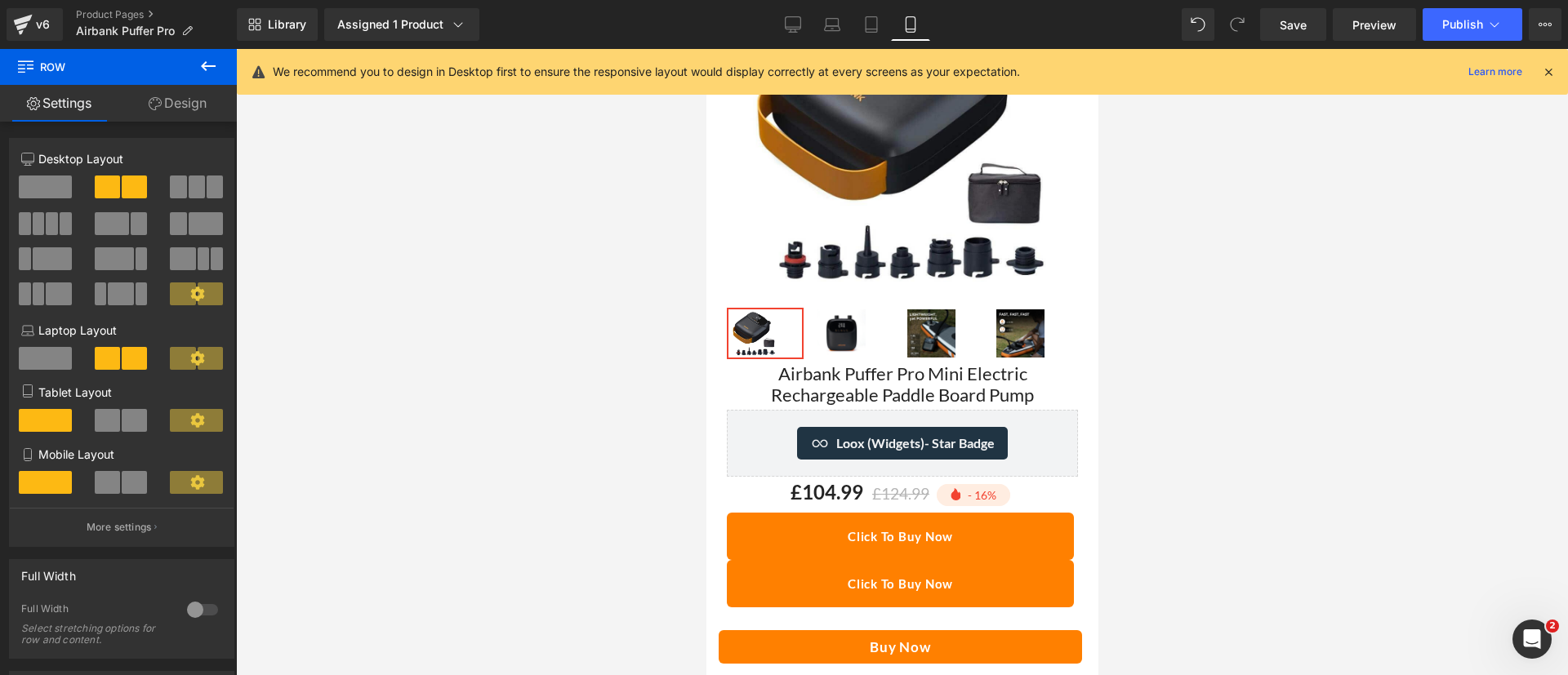
scroll to position [0, 0]
